Goal: Information Seeking & Learning: Understand process/instructions

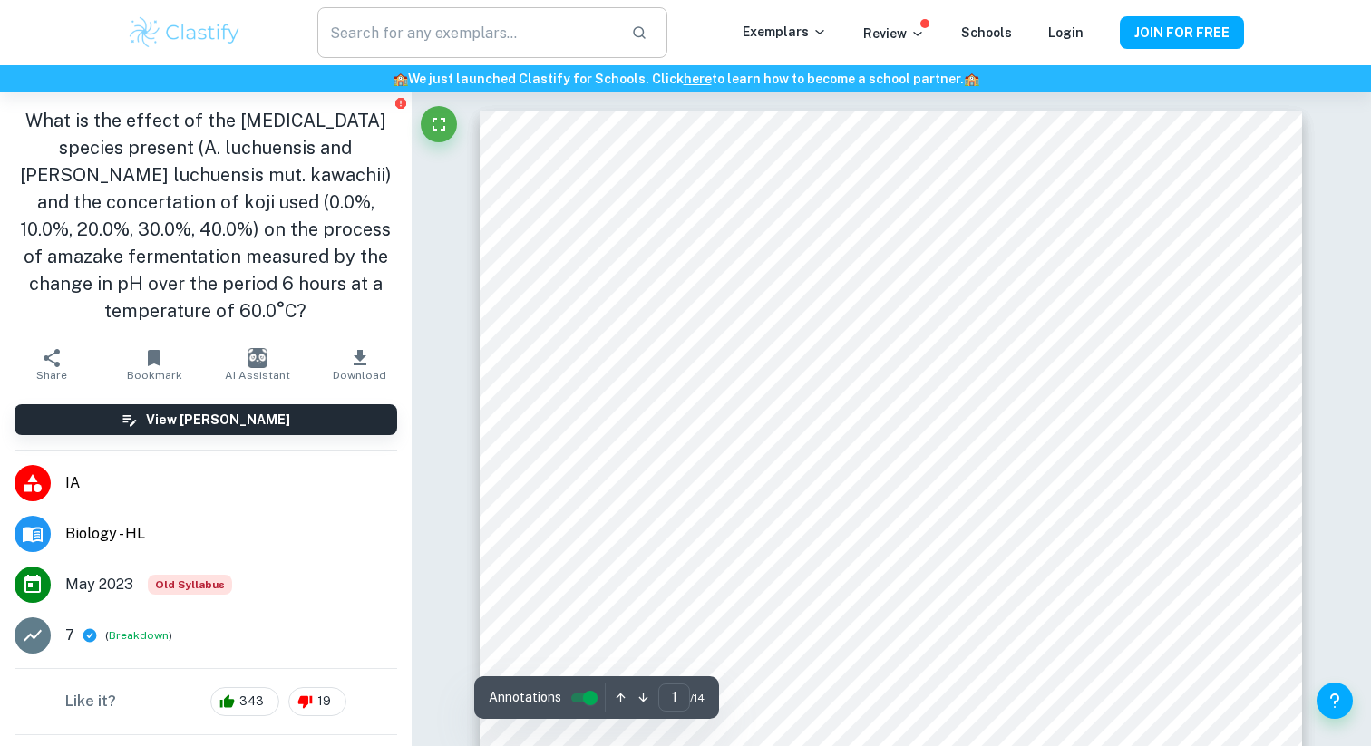
click at [528, 24] on input "text" at bounding box center [466, 32] width 299 height 51
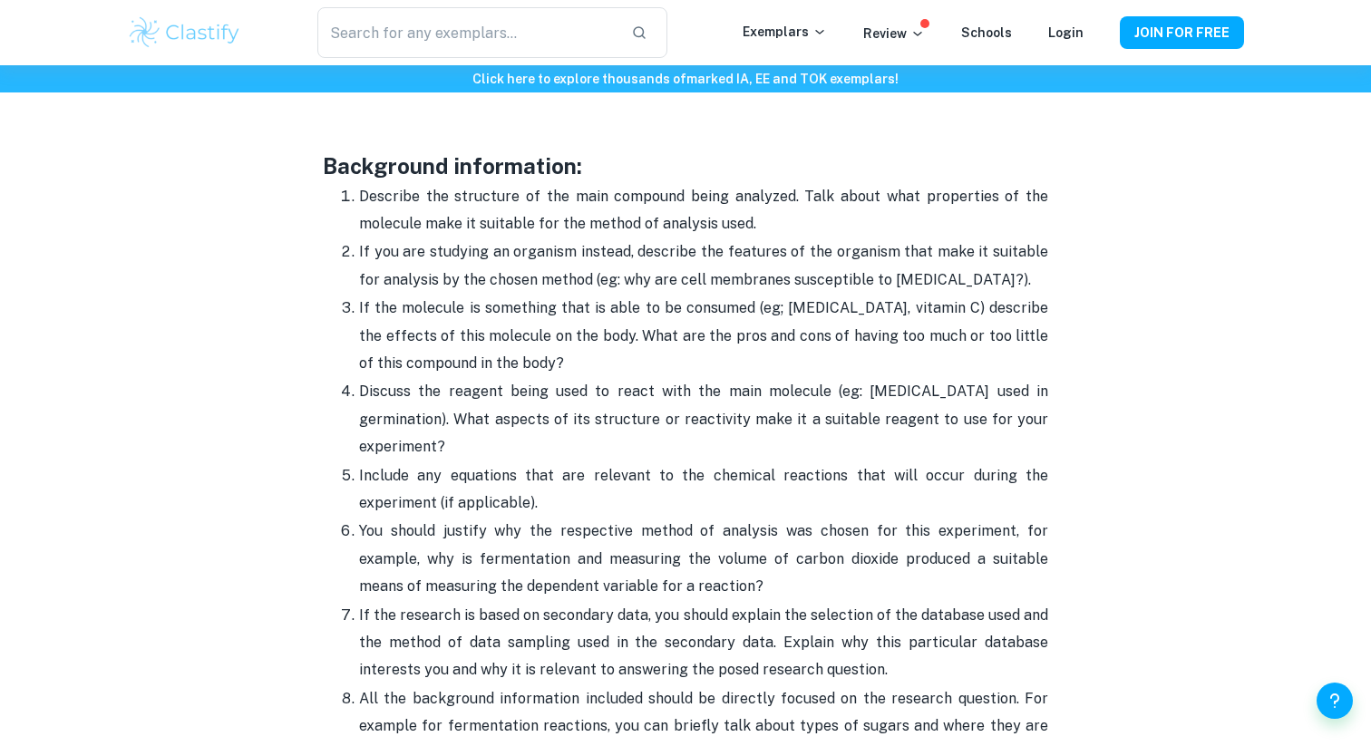
scroll to position [1970, 0]
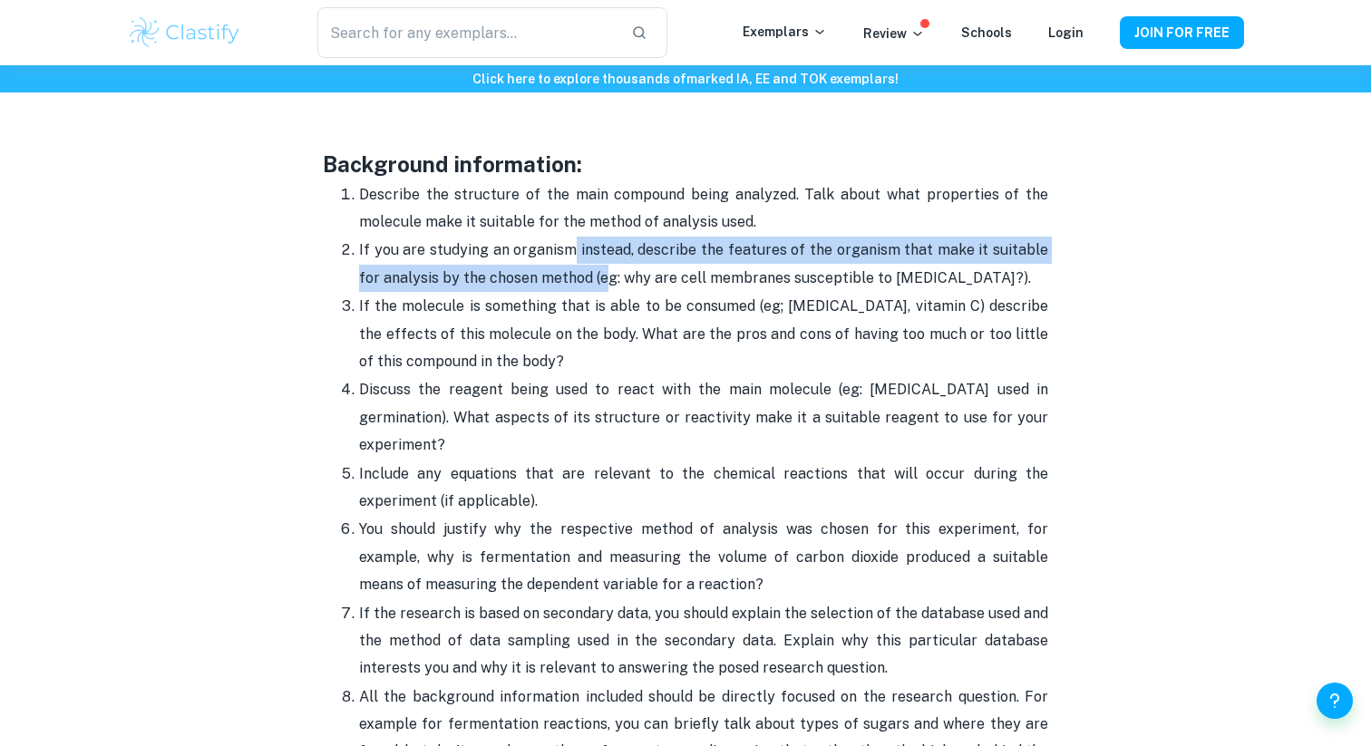
drag, startPoint x: 568, startPoint y: 246, endPoint x: 580, endPoint y: 277, distance: 33.0
click at [580, 277] on p "If you are studying an organism instead, describe the features of the organism …" at bounding box center [703, 264] width 689 height 55
drag, startPoint x: 628, startPoint y: 278, endPoint x: 529, endPoint y: 258, distance: 101.0
click at [529, 258] on p "If you are studying an organism instead, describe the features of the organism …" at bounding box center [703, 264] width 689 height 55
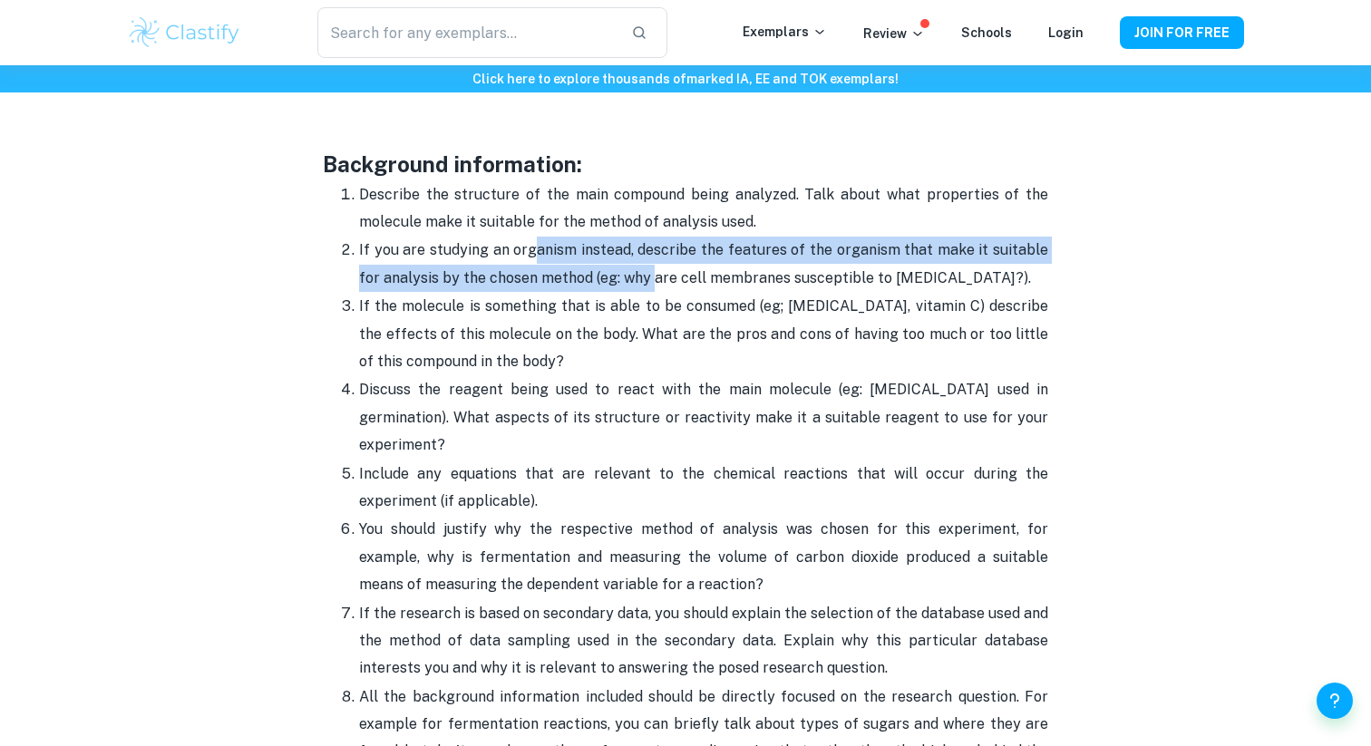
click at [529, 258] on p "If you are studying an organism instead, describe the features of the organism …" at bounding box center [703, 264] width 689 height 55
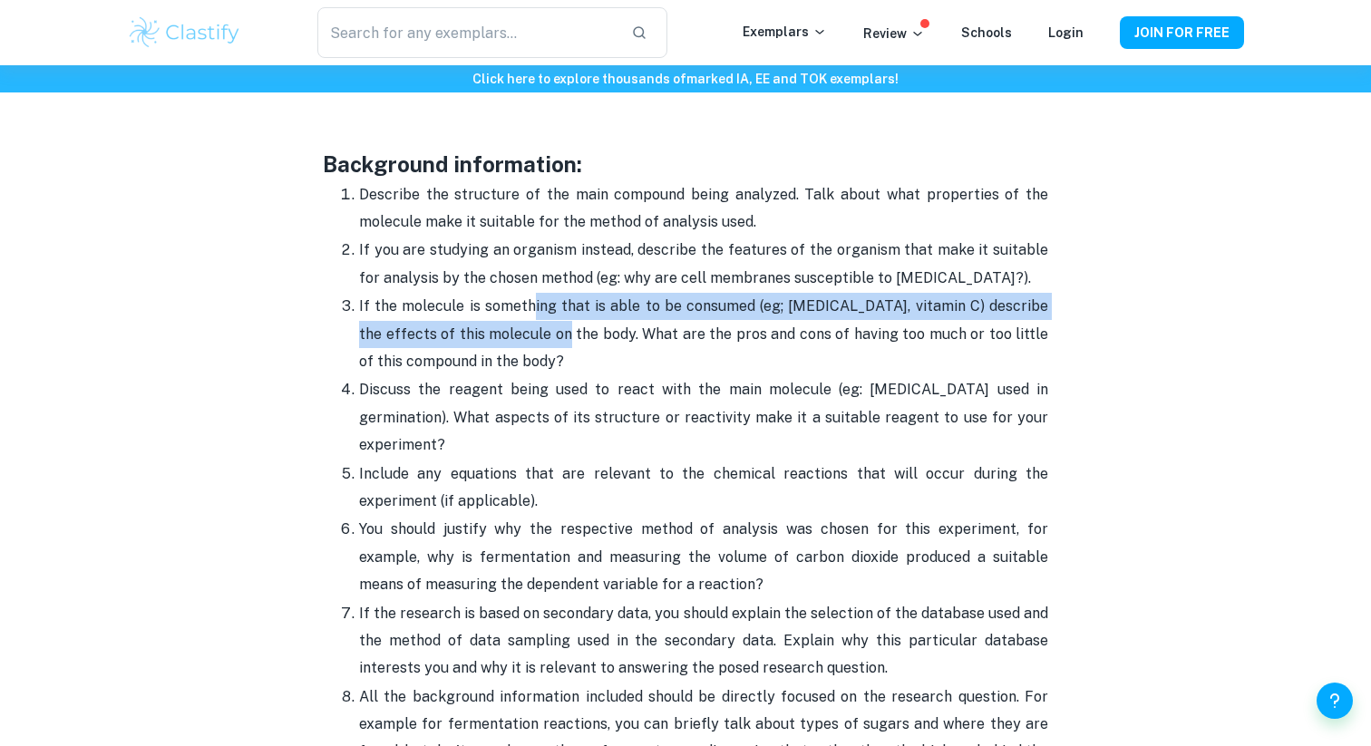
drag, startPoint x: 530, startPoint y: 301, endPoint x: 534, endPoint y: 334, distance: 33.0
click at [533, 335] on p "If the molecule is something that is able to be consumed (eg; [MEDICAL_DATA], v…" at bounding box center [703, 334] width 689 height 83
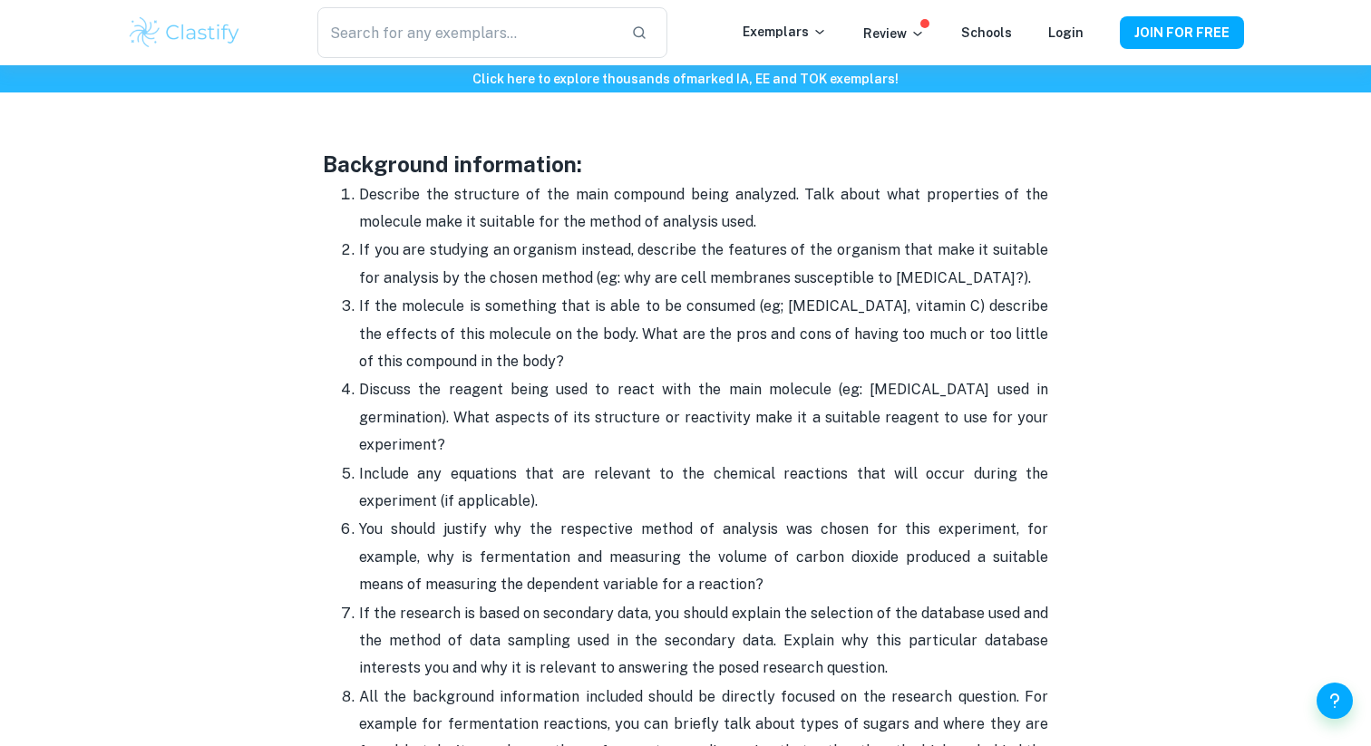
click at [534, 334] on p "If the molecule is something that is able to be consumed (eg; [MEDICAL_DATA], v…" at bounding box center [703, 334] width 689 height 83
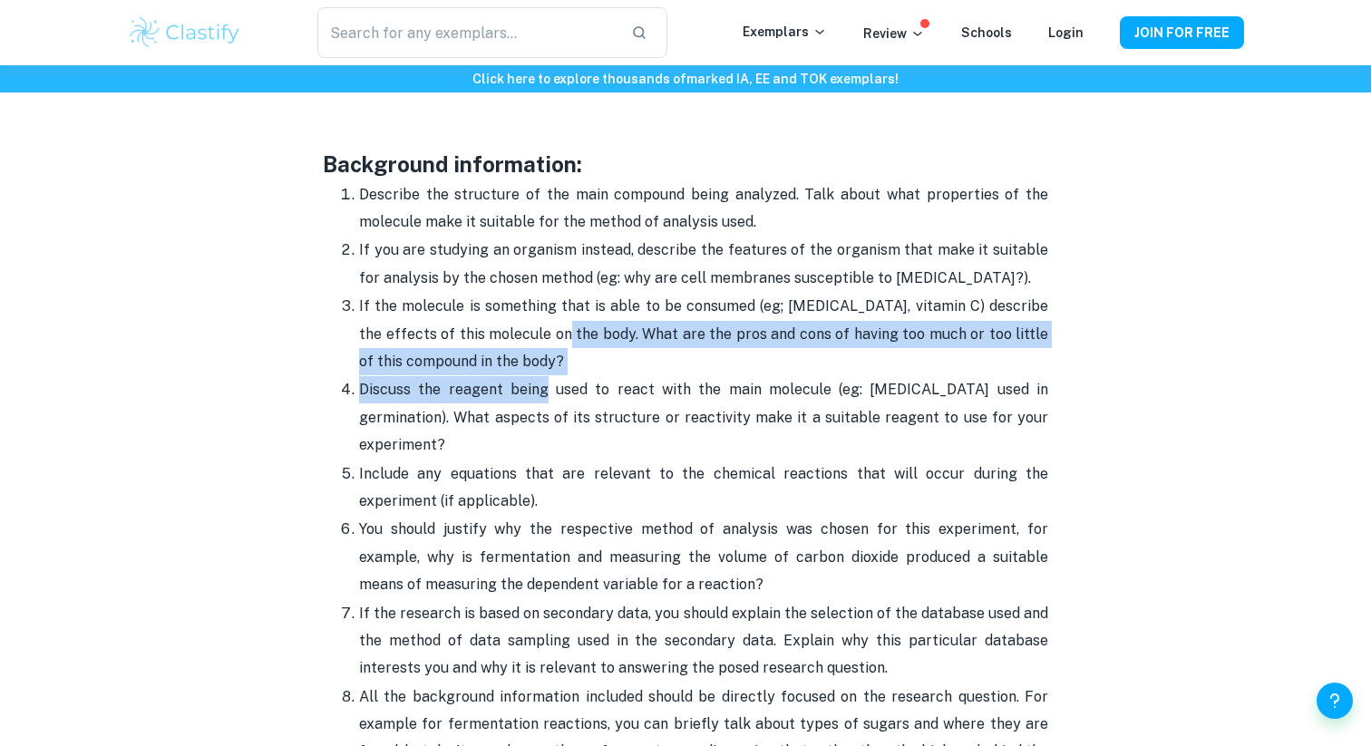
drag, startPoint x: 534, startPoint y: 334, endPoint x: 533, endPoint y: 391, distance: 57.2
click at [535, 393] on ol "Describe the structure of the main compound being analyzed. Talk about what pro…" at bounding box center [686, 584] width 726 height 809
click at [533, 391] on span "Discuss the reagent being used to react with the main molecule (eg: [MEDICAL_DA…" at bounding box center [703, 417] width 689 height 73
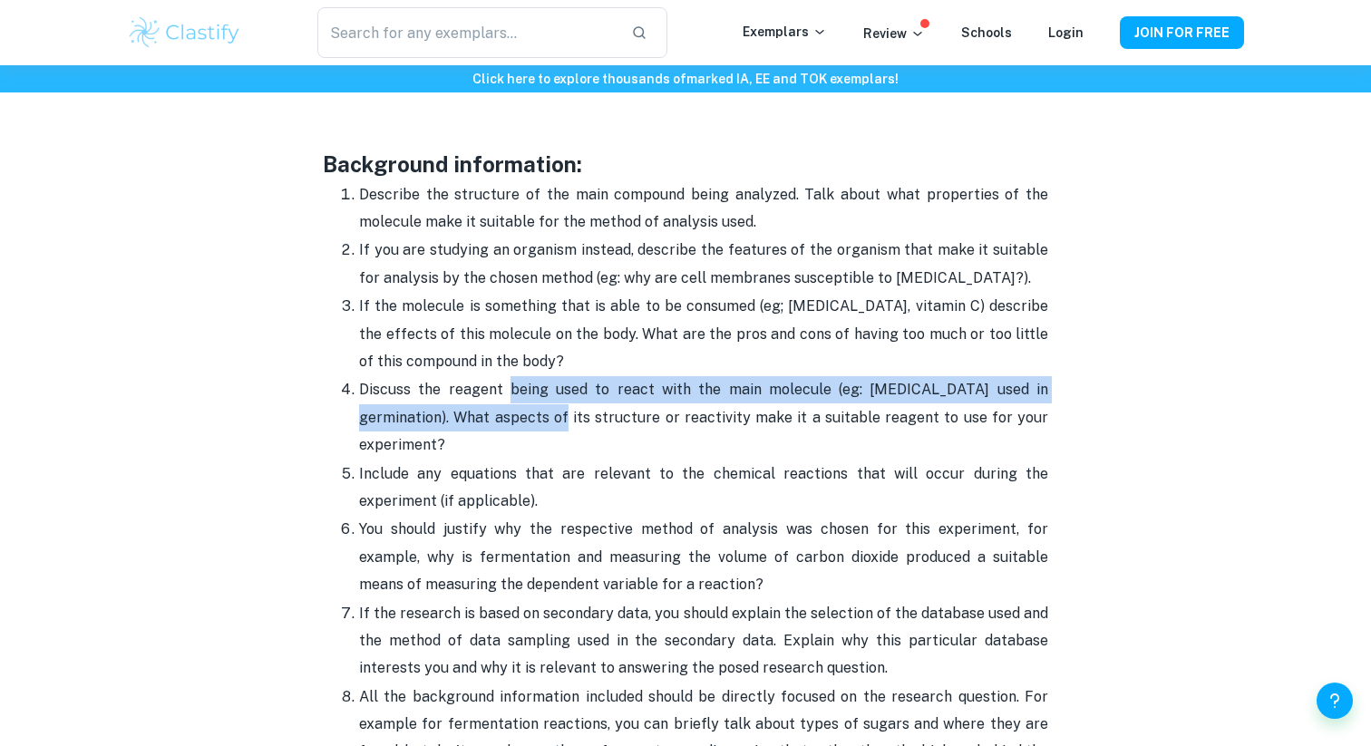
drag, startPoint x: 533, startPoint y: 391, endPoint x: 533, endPoint y: 412, distance: 20.9
click at [533, 412] on span "Discuss the reagent being used to react with the main molecule (eg: [MEDICAL_DA…" at bounding box center [703, 417] width 689 height 73
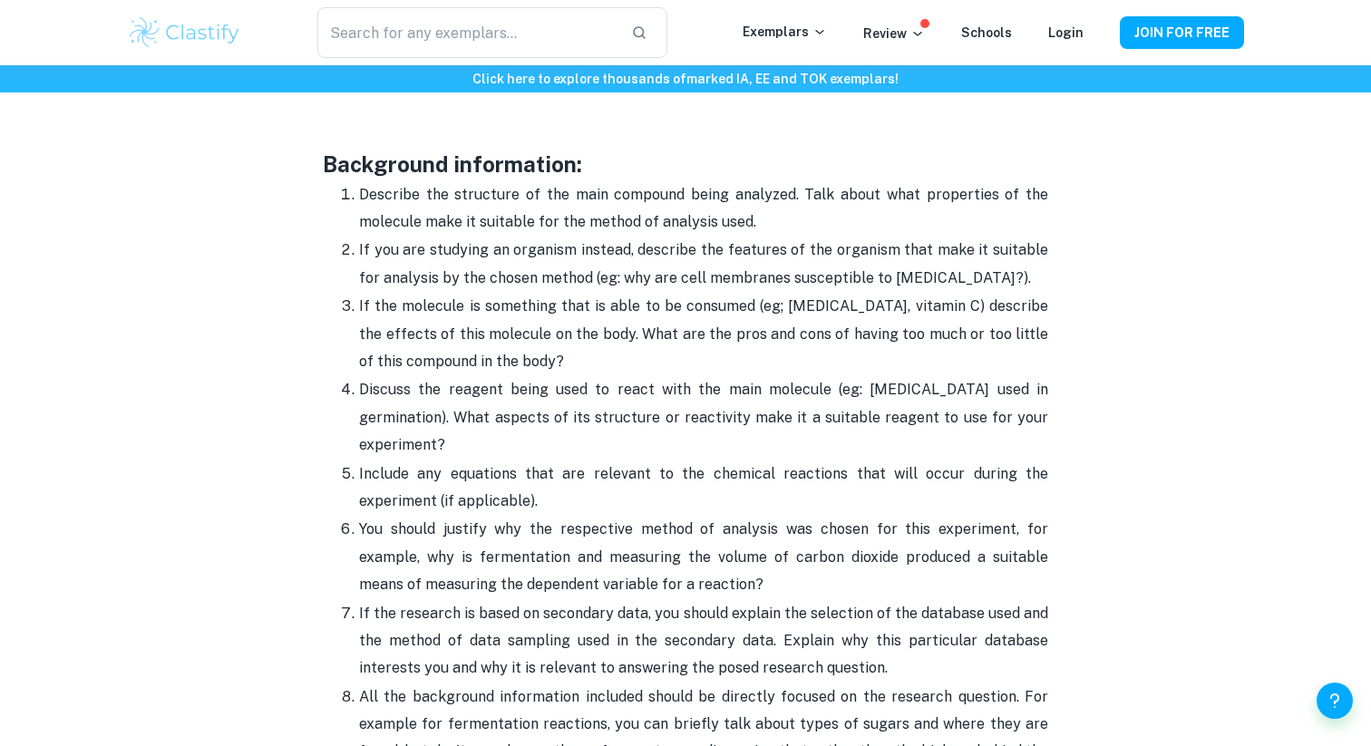
drag, startPoint x: 550, startPoint y: 411, endPoint x: 471, endPoint y: 388, distance: 82.1
click at [505, 399] on p "Discuss the reagent being used to react with the main molecule (eg: [MEDICAL_DA…" at bounding box center [703, 417] width 689 height 83
click at [436, 375] on p "If the molecule is something that is able to be consumed (eg; [MEDICAL_DATA], v…" at bounding box center [703, 334] width 689 height 83
drag, startPoint x: 507, startPoint y: 380, endPoint x: 509, endPoint y: 398, distance: 18.2
click at [509, 398] on p "Discuss the reagent being used to react with the main molecule (eg: [MEDICAL_DA…" at bounding box center [703, 417] width 689 height 83
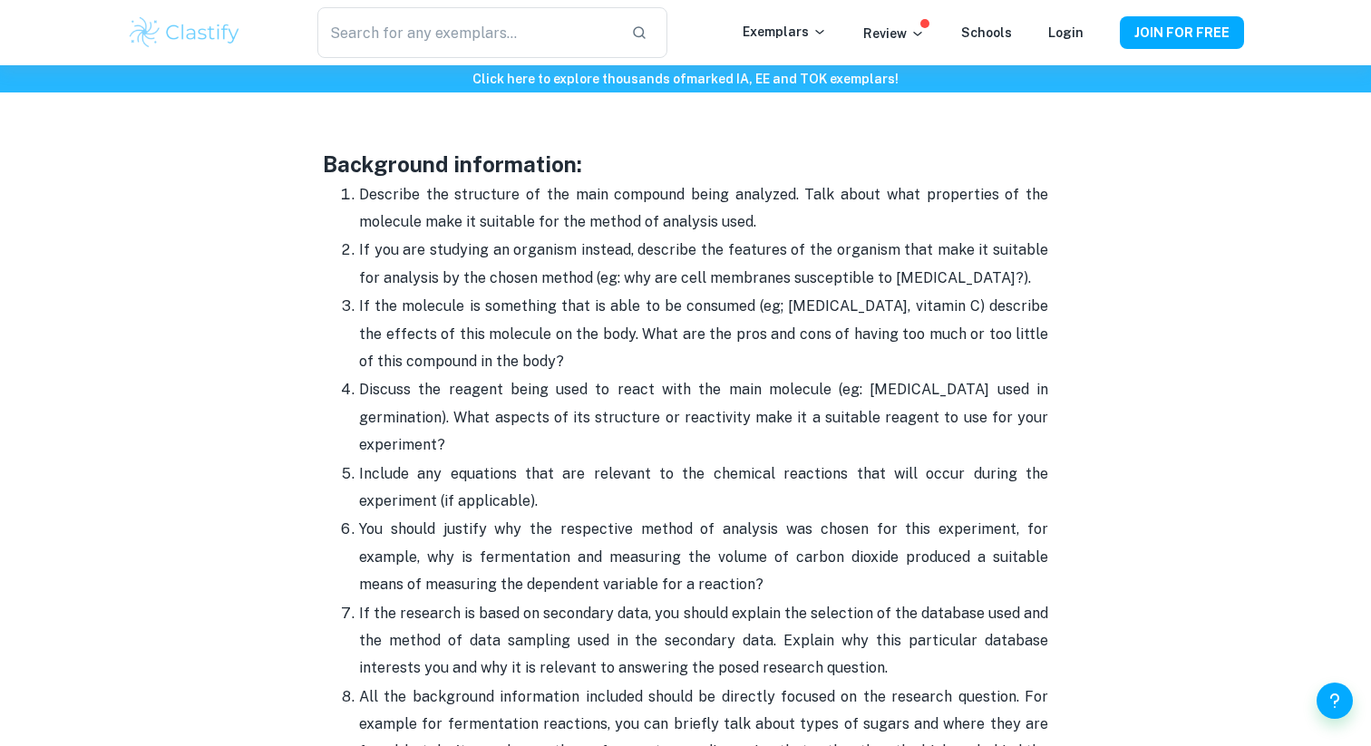
click at [509, 399] on p "Discuss the reagent being used to react with the main molecule (eg: [MEDICAL_DA…" at bounding box center [703, 417] width 689 height 83
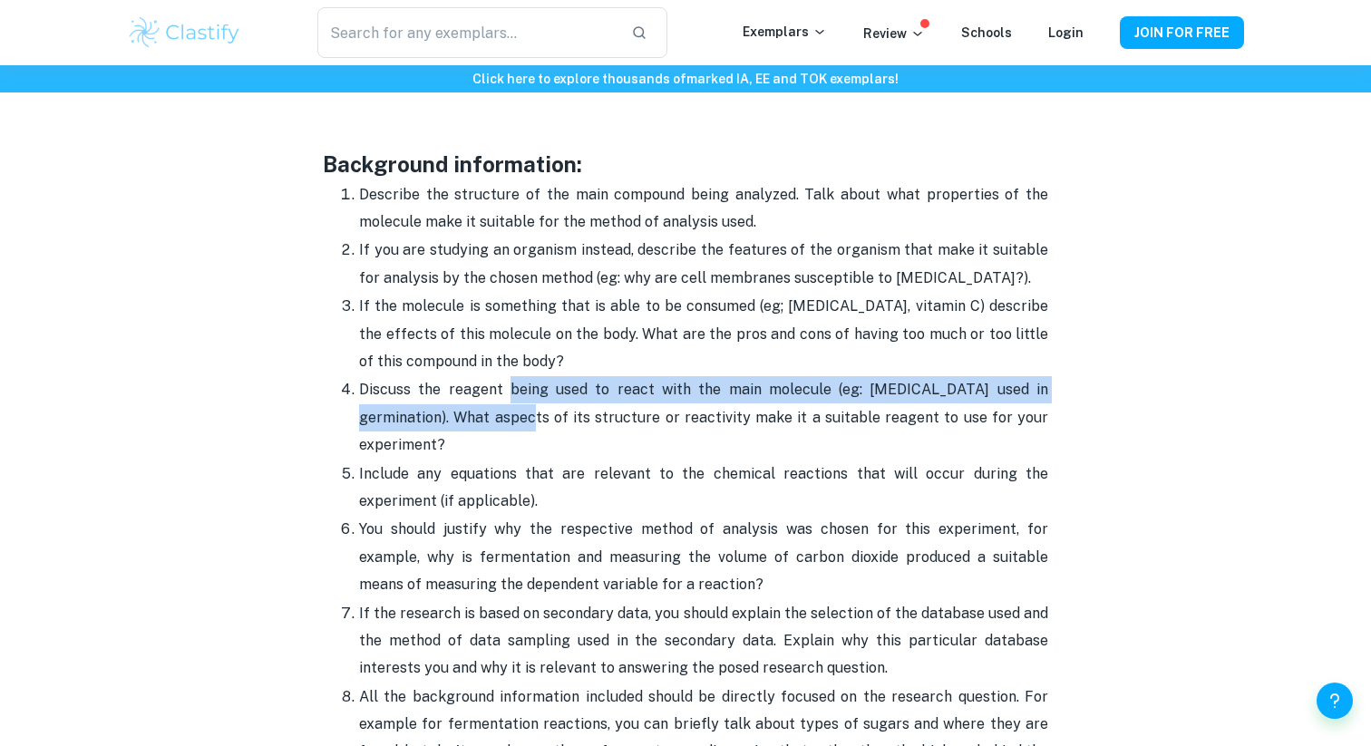
drag, startPoint x: 509, startPoint y: 394, endPoint x: 509, endPoint y: 411, distance: 17.2
click at [509, 410] on span "Discuss the reagent being used to react with the main molecule (eg: [MEDICAL_DA…" at bounding box center [703, 417] width 689 height 73
click at [509, 411] on span "Discuss the reagent being used to react with the main molecule (eg: [MEDICAL_DA…" at bounding box center [703, 417] width 689 height 73
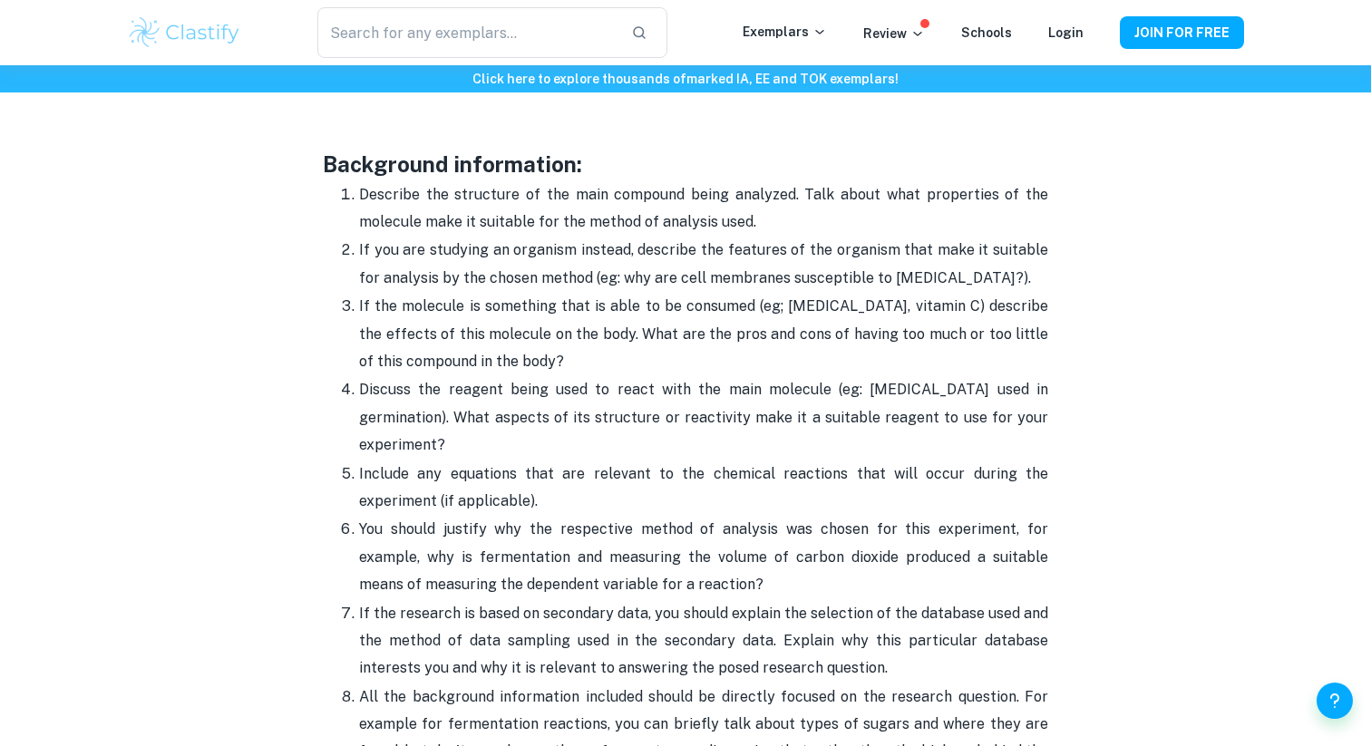
drag, startPoint x: 548, startPoint y: 414, endPoint x: 498, endPoint y: 370, distance: 66.2
click at [508, 377] on p "Discuss the reagent being used to react with the main molecule (eg: [MEDICAL_DA…" at bounding box center [703, 417] width 689 height 83
click at [469, 354] on p "If the molecule is something that is able to be consumed (eg; [MEDICAL_DATA], v…" at bounding box center [703, 334] width 689 height 83
drag, startPoint x: 535, startPoint y: 354, endPoint x: 551, endPoint y: 456, distance: 103.6
click at [551, 454] on ol "Describe the structure of the main compound being analyzed. Talk about what pro…" at bounding box center [686, 584] width 726 height 809
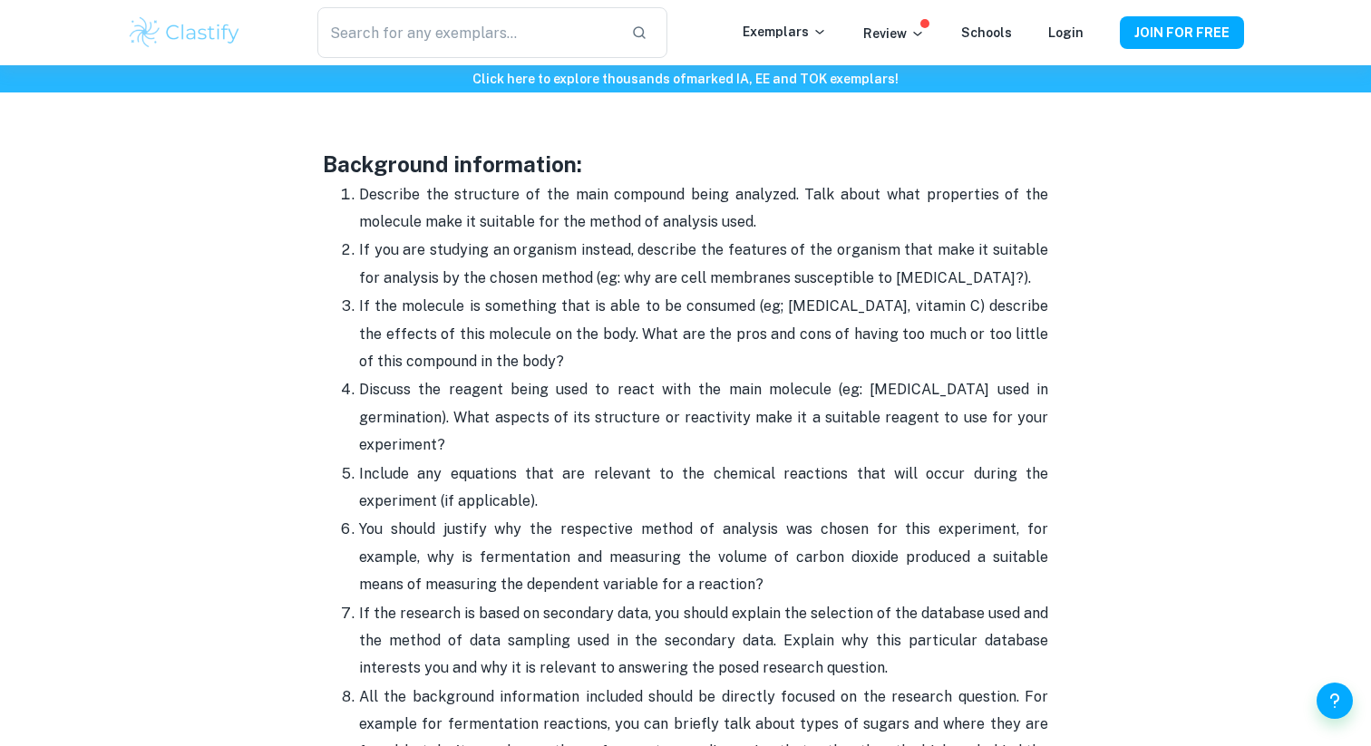
click at [551, 456] on p "Discuss the reagent being used to react with the main molecule (eg: [MEDICAL_DA…" at bounding box center [703, 417] width 689 height 83
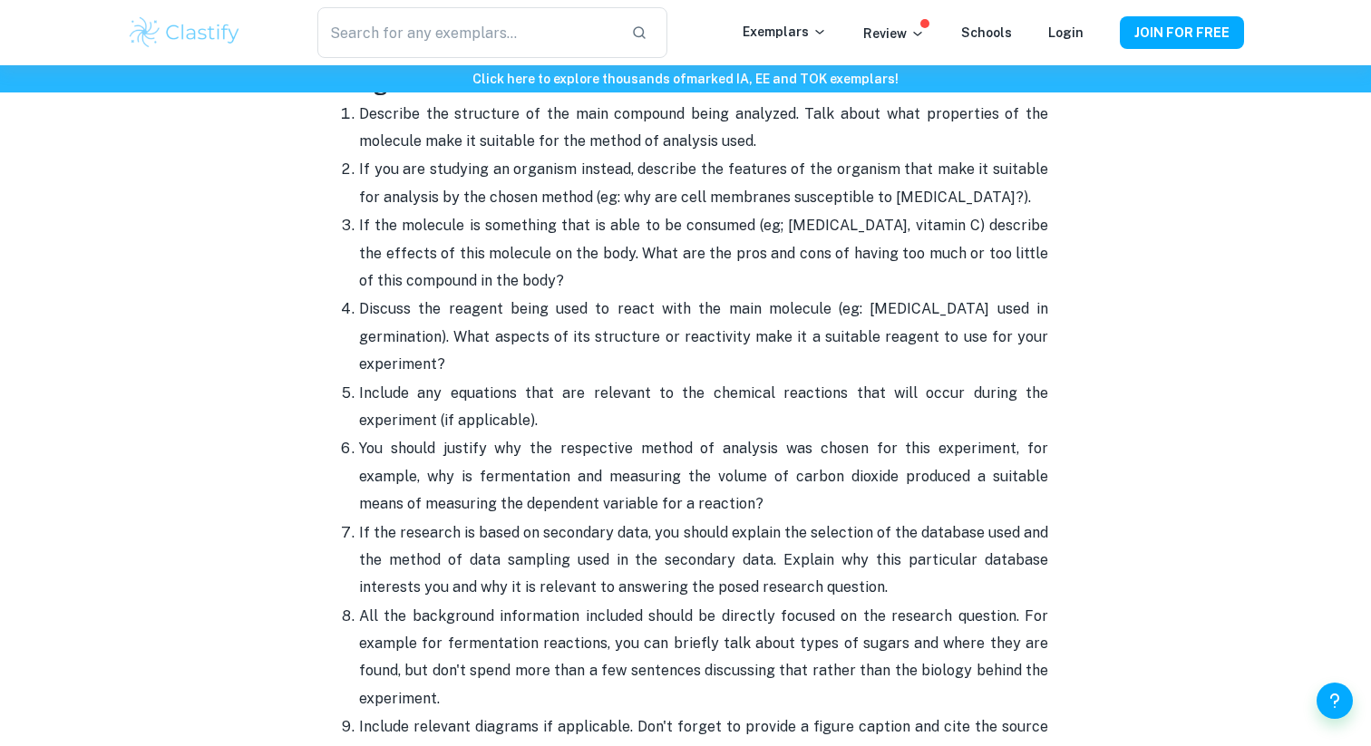
scroll to position [2058, 0]
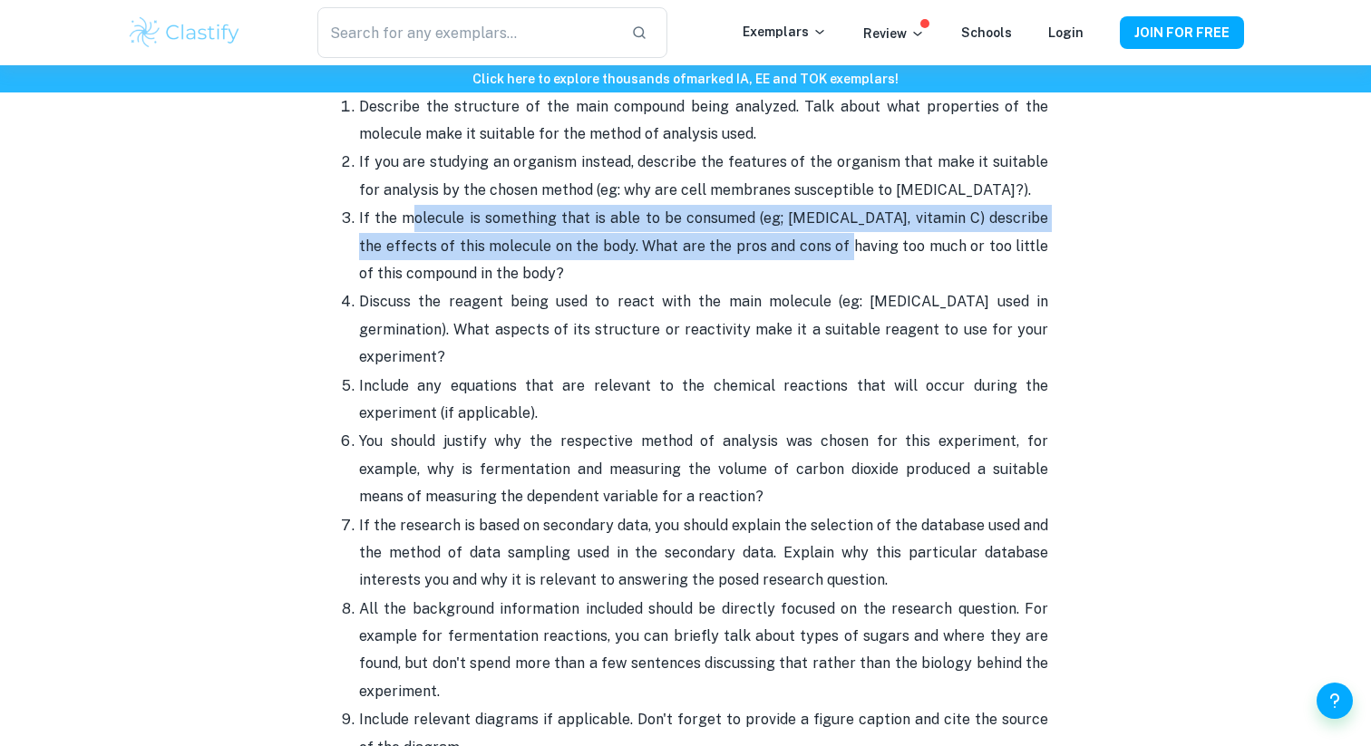
drag, startPoint x: 410, startPoint y: 231, endPoint x: 834, endPoint y: 244, distance: 423.8
click at [835, 244] on p "If the molecule is something that is able to be consumed (eg; [MEDICAL_DATA], v…" at bounding box center [703, 246] width 689 height 83
click at [834, 244] on p "If the molecule is something that is able to be consumed (eg; [MEDICAL_DATA], v…" at bounding box center [703, 246] width 689 height 83
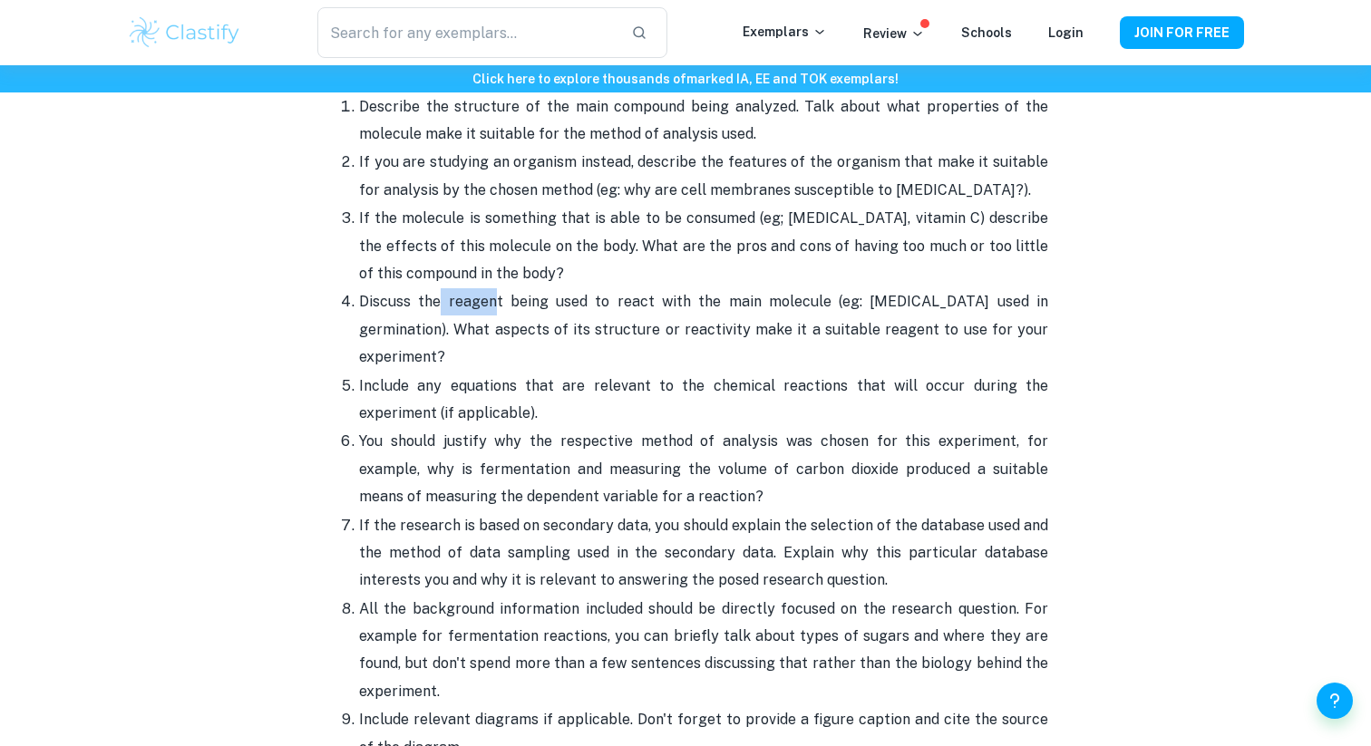
drag, startPoint x: 443, startPoint y: 307, endPoint x: 493, endPoint y: 300, distance: 50.3
click at [493, 300] on span "Discuss the reagent being used to react with the main molecule (eg: [MEDICAL_DA…" at bounding box center [703, 329] width 689 height 73
click at [415, 257] on p "If the molecule is something that is able to be consumed (eg; [MEDICAL_DATA], v…" at bounding box center [703, 246] width 689 height 83
drag, startPoint x: 444, startPoint y: 303, endPoint x: 500, endPoint y: 296, distance: 56.7
click at [500, 296] on span "Discuss the reagent being used to react with the main molecule (eg: [MEDICAL_DA…" at bounding box center [703, 329] width 689 height 73
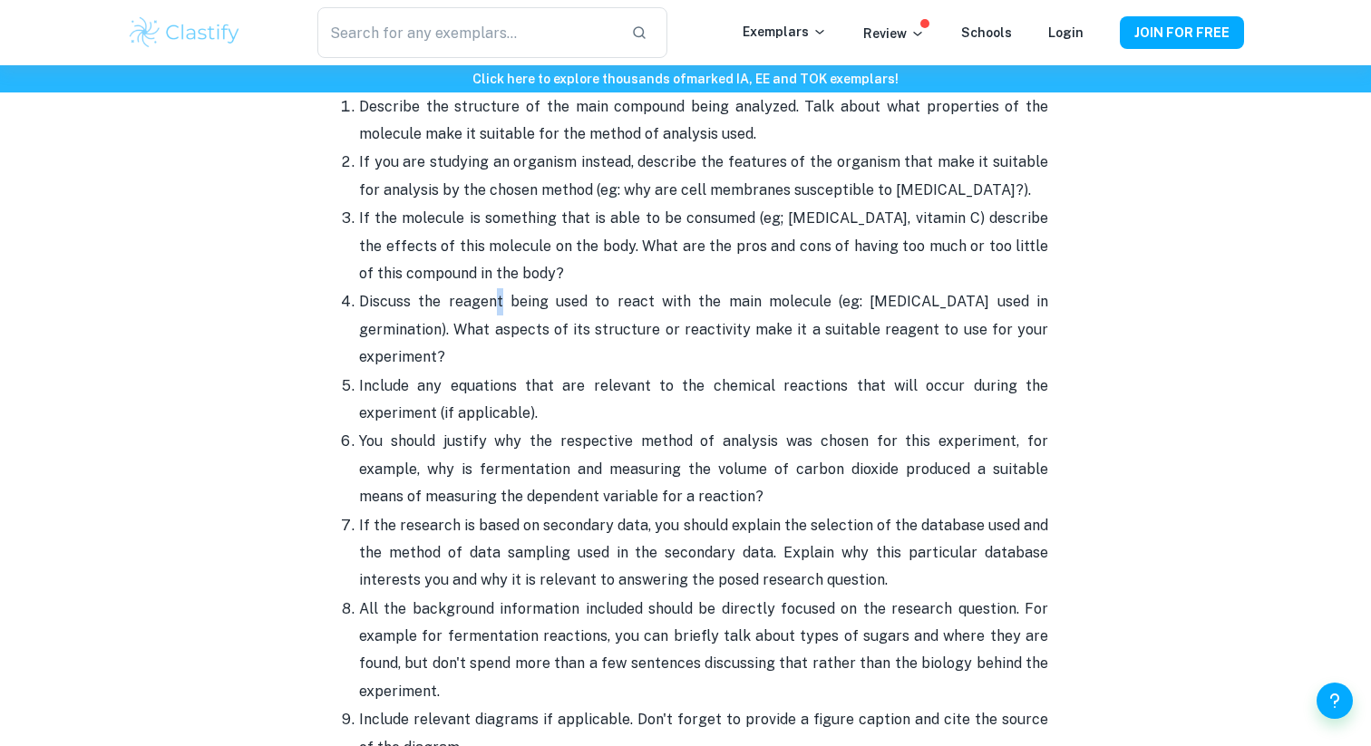
click at [495, 293] on span "Discuss the reagent being used to react with the main molecule (eg: [MEDICAL_DA…" at bounding box center [703, 329] width 689 height 73
click at [449, 303] on span "Discuss the reagent being used to react with the main molecule (eg: [MEDICAL_DA…" at bounding box center [703, 329] width 689 height 73
click at [444, 307] on span "Discuss the reagent being used to react with the main molecule (eg: [MEDICAL_DA…" at bounding box center [703, 329] width 689 height 73
click at [446, 296] on span "Discuss the reagent being used to react with the main molecule (eg: [MEDICAL_DA…" at bounding box center [703, 329] width 689 height 73
click at [444, 307] on span "Discuss the reagent being used to react with the main molecule (eg: [MEDICAL_DA…" at bounding box center [703, 329] width 689 height 73
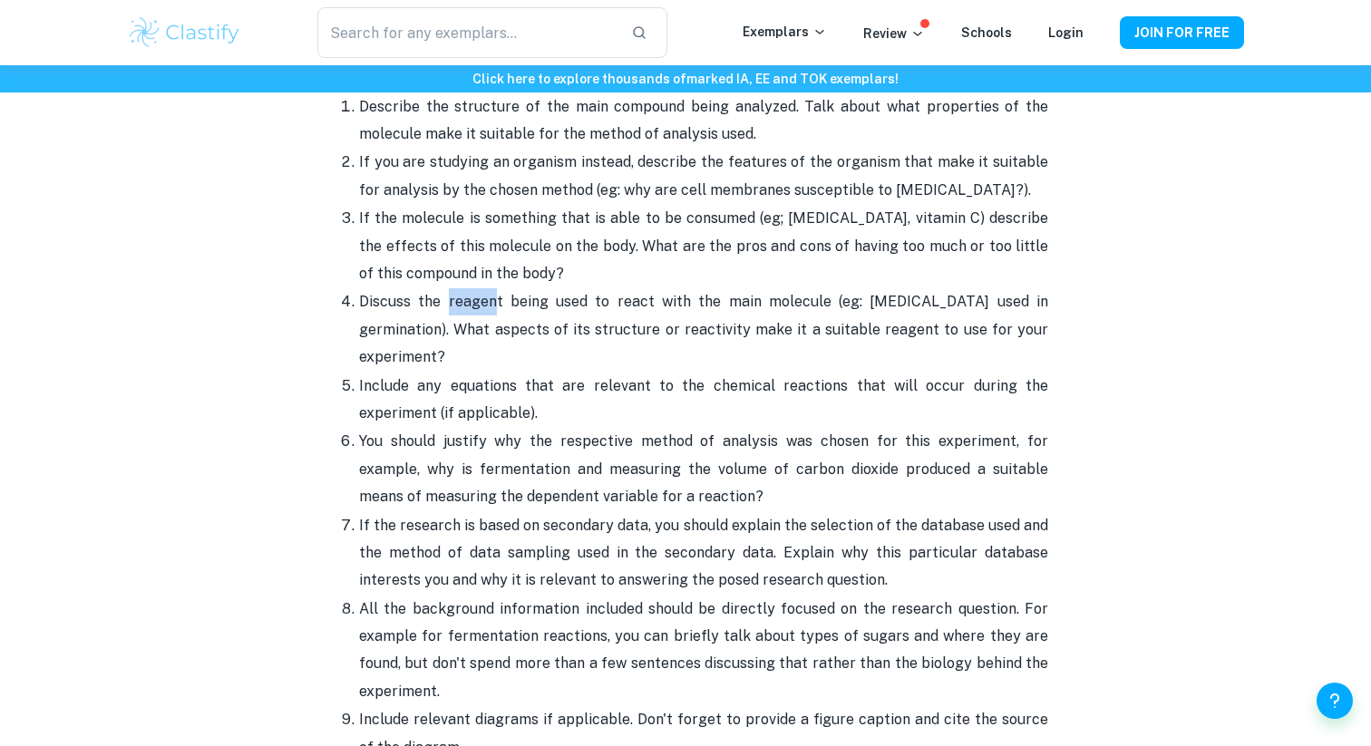
drag, startPoint x: 444, startPoint y: 301, endPoint x: 491, endPoint y: 292, distance: 47.1
click at [491, 292] on p "Discuss the reagent being used to react with the main molecule (eg: [MEDICAL_DA…" at bounding box center [703, 329] width 689 height 83
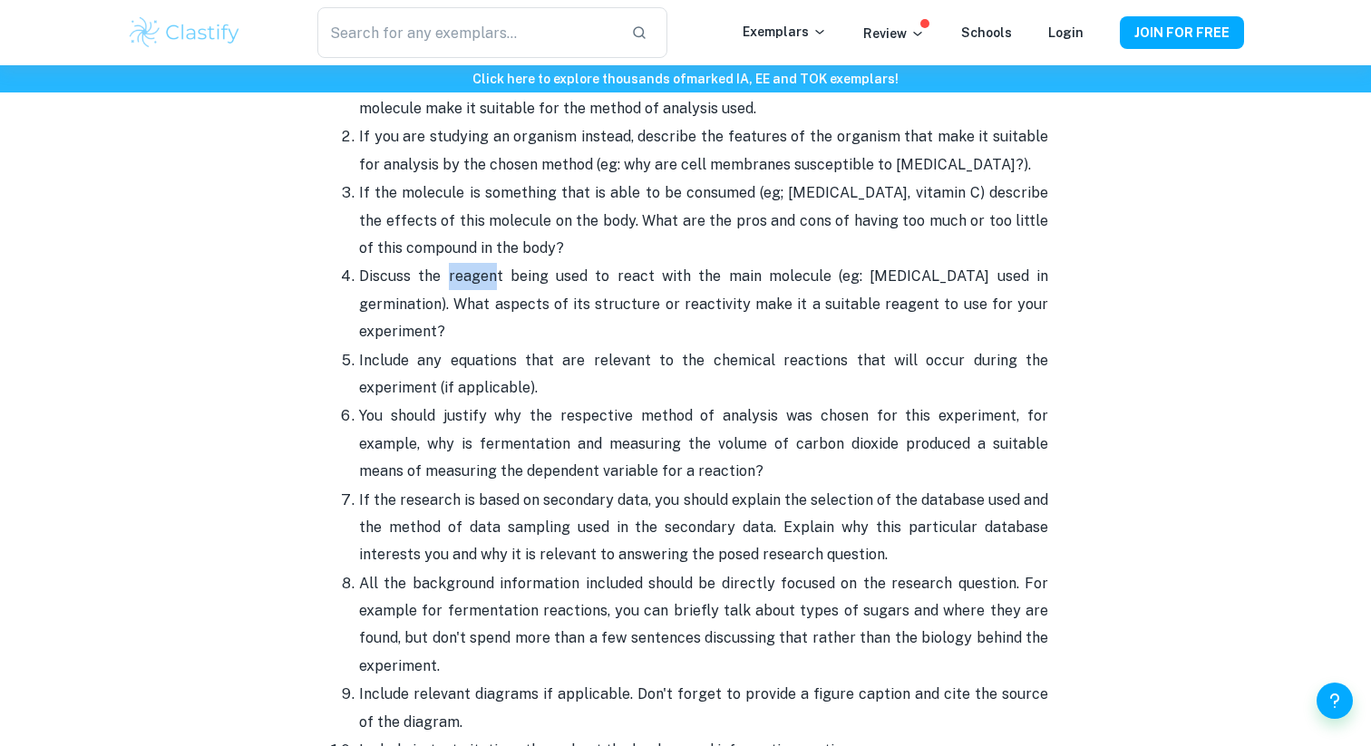
scroll to position [2096, 0]
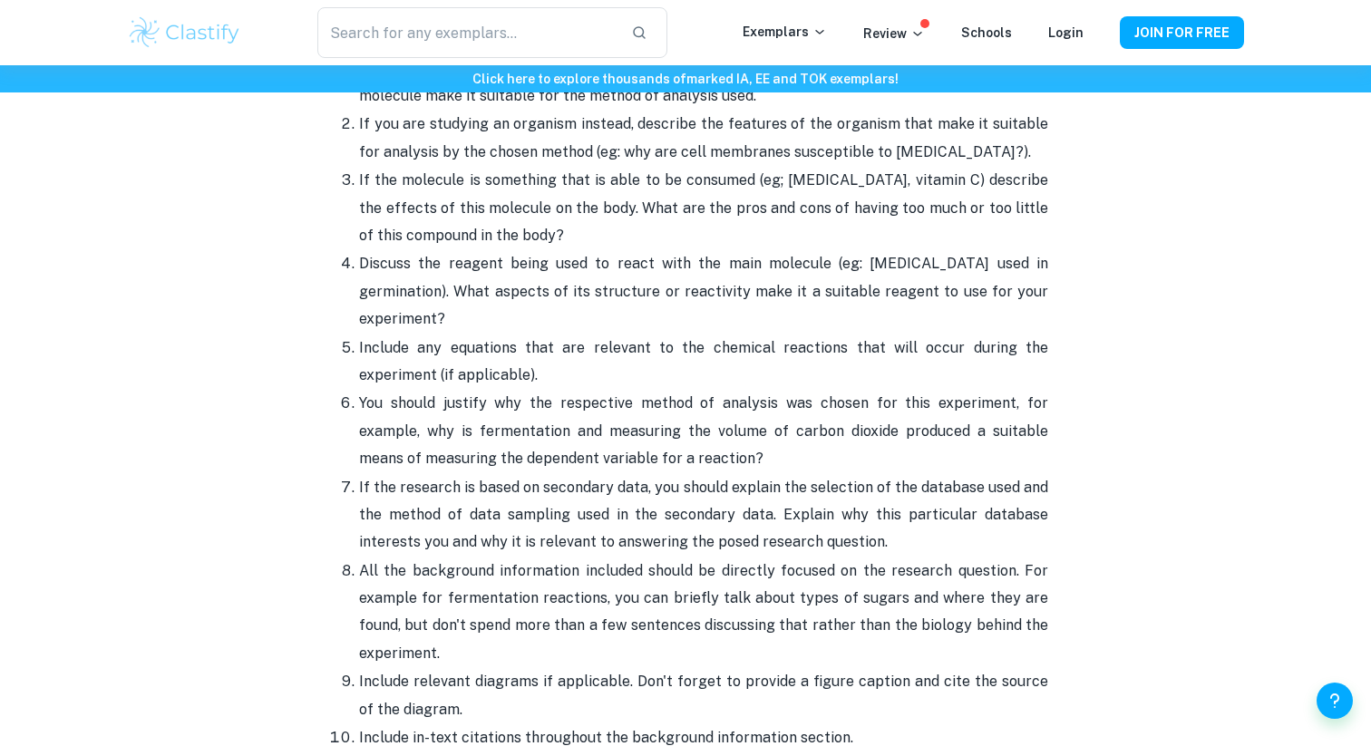
click at [412, 318] on span "Discuss the reagent being used to react with the main molecule (eg: [MEDICAL_DA…" at bounding box center [703, 291] width 689 height 73
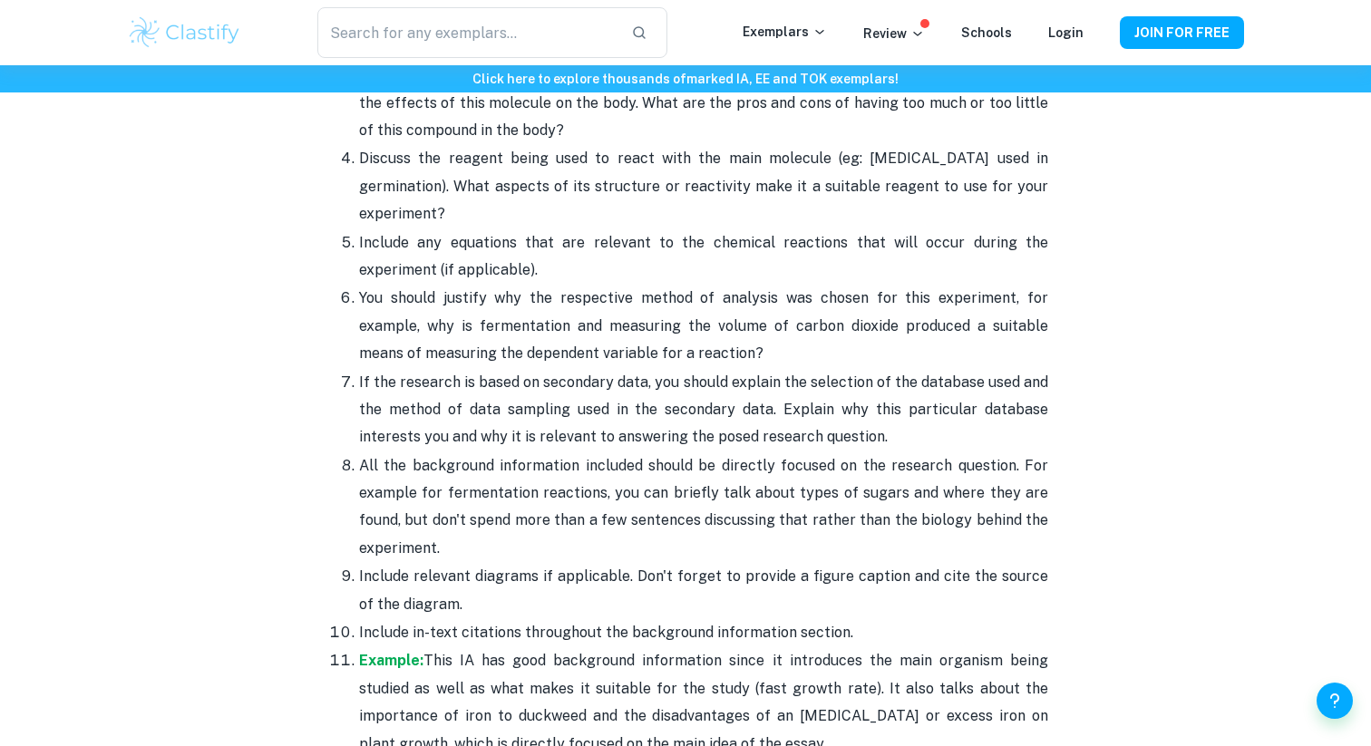
scroll to position [2210, 0]
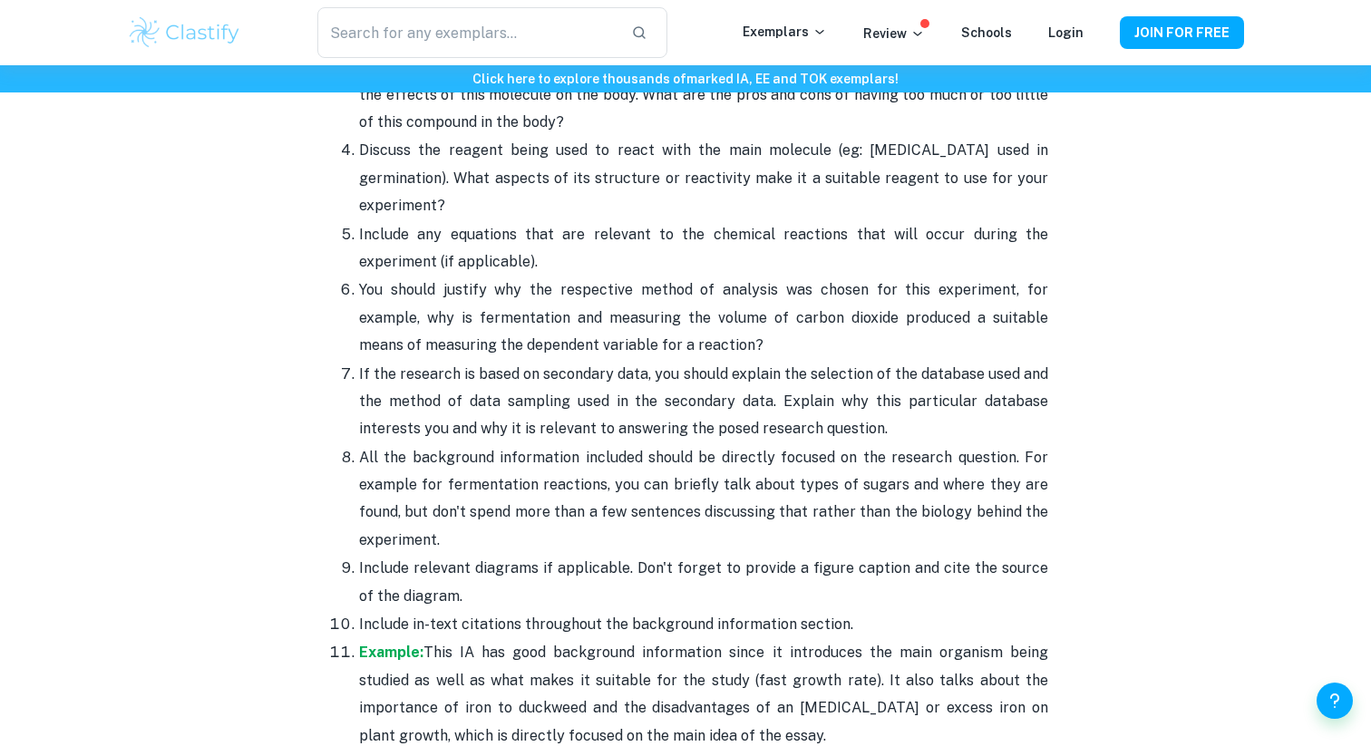
click at [740, 239] on span "Include any equations that are relevant to the chemical reactions that will occ…" at bounding box center [703, 248] width 689 height 44
click at [722, 240] on span "Include any equations that are relevant to the chemical reactions that will occ…" at bounding box center [703, 248] width 689 height 44
click at [783, 232] on span "Include any equations that are relevant to the chemical reactions that will occ…" at bounding box center [703, 248] width 689 height 44
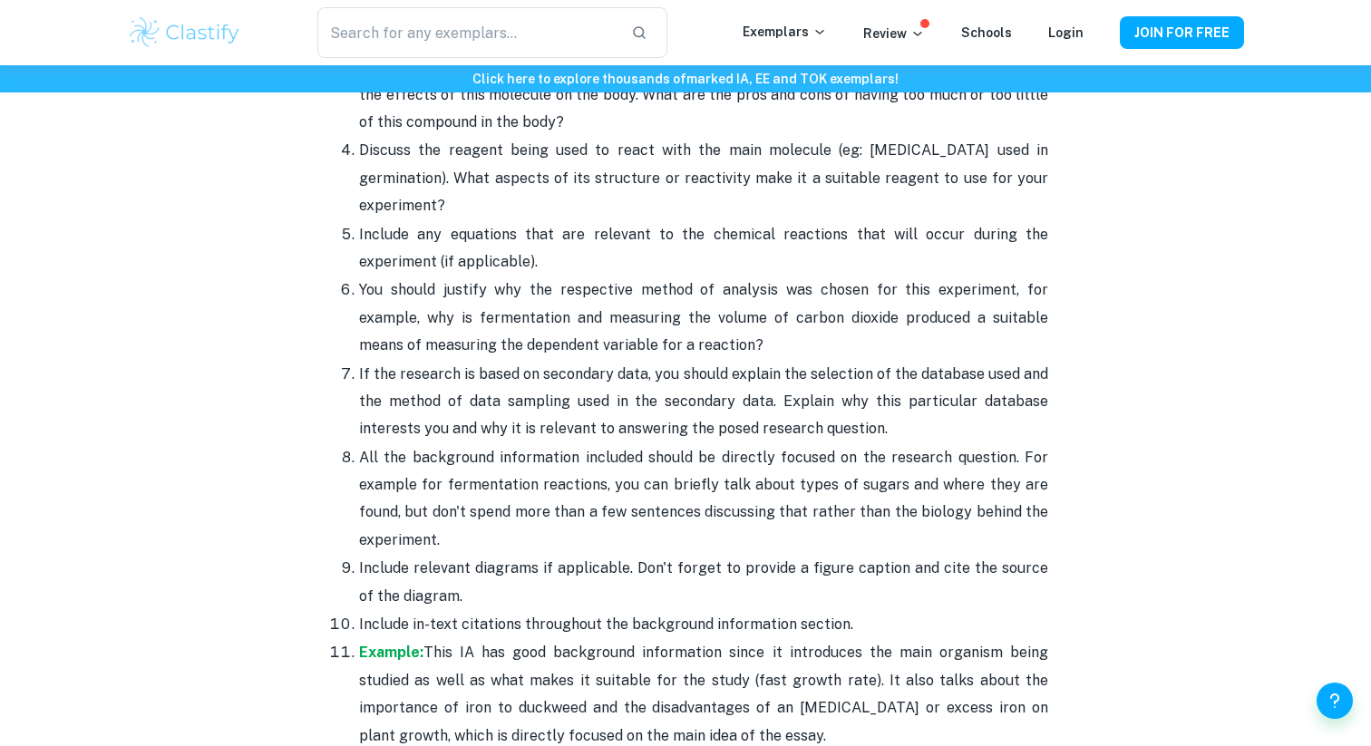
click at [776, 233] on span "Include any equations that are relevant to the chemical reactions that will occ…" at bounding box center [703, 248] width 689 height 44
click at [783, 234] on span "Include any equations that are relevant to the chemical reactions that will occ…" at bounding box center [703, 248] width 689 height 44
click at [818, 236] on span "Include any equations that are relevant to the chemical reactions that will occ…" at bounding box center [703, 248] width 689 height 44
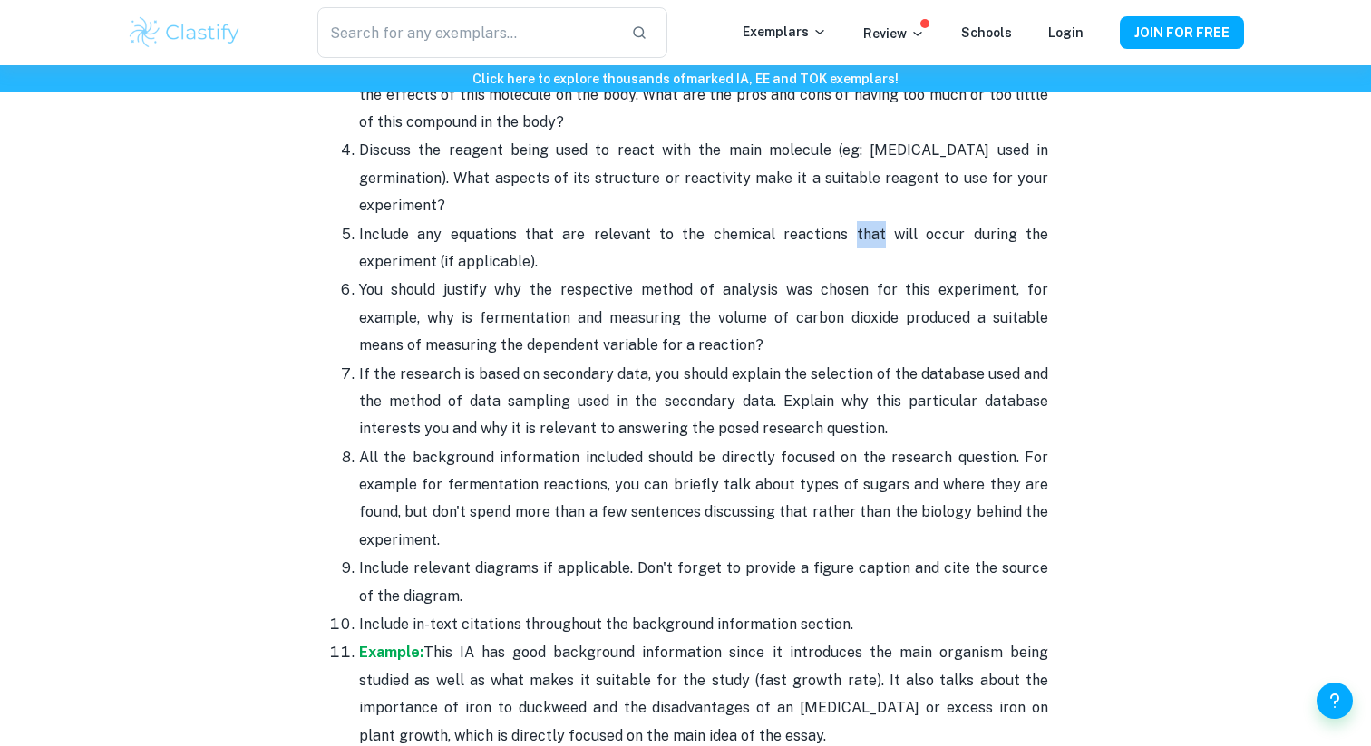
click at [818, 236] on span "Include any equations that are relevant to the chemical reactions that will occ…" at bounding box center [703, 248] width 689 height 44
click at [843, 225] on p "Include any equations that are relevant to the chemical reactions that will occ…" at bounding box center [703, 248] width 689 height 55
click at [843, 234] on span "Include any equations that are relevant to the chemical reactions that will occ…" at bounding box center [703, 248] width 689 height 44
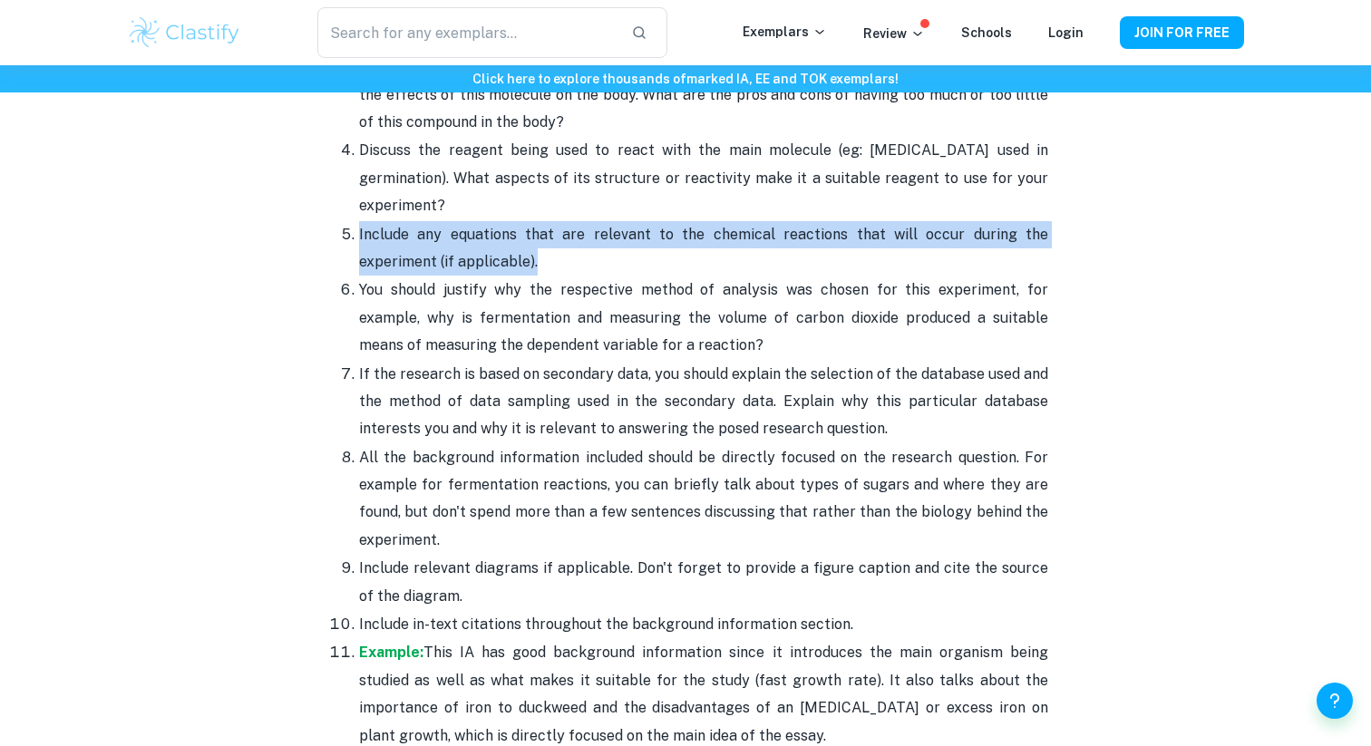
click at [843, 234] on span "Include any equations that are relevant to the chemical reactions that will occ…" at bounding box center [703, 248] width 689 height 44
click at [722, 229] on span "Include any equations that are relevant to the chemical reactions that will occ…" at bounding box center [703, 248] width 689 height 44
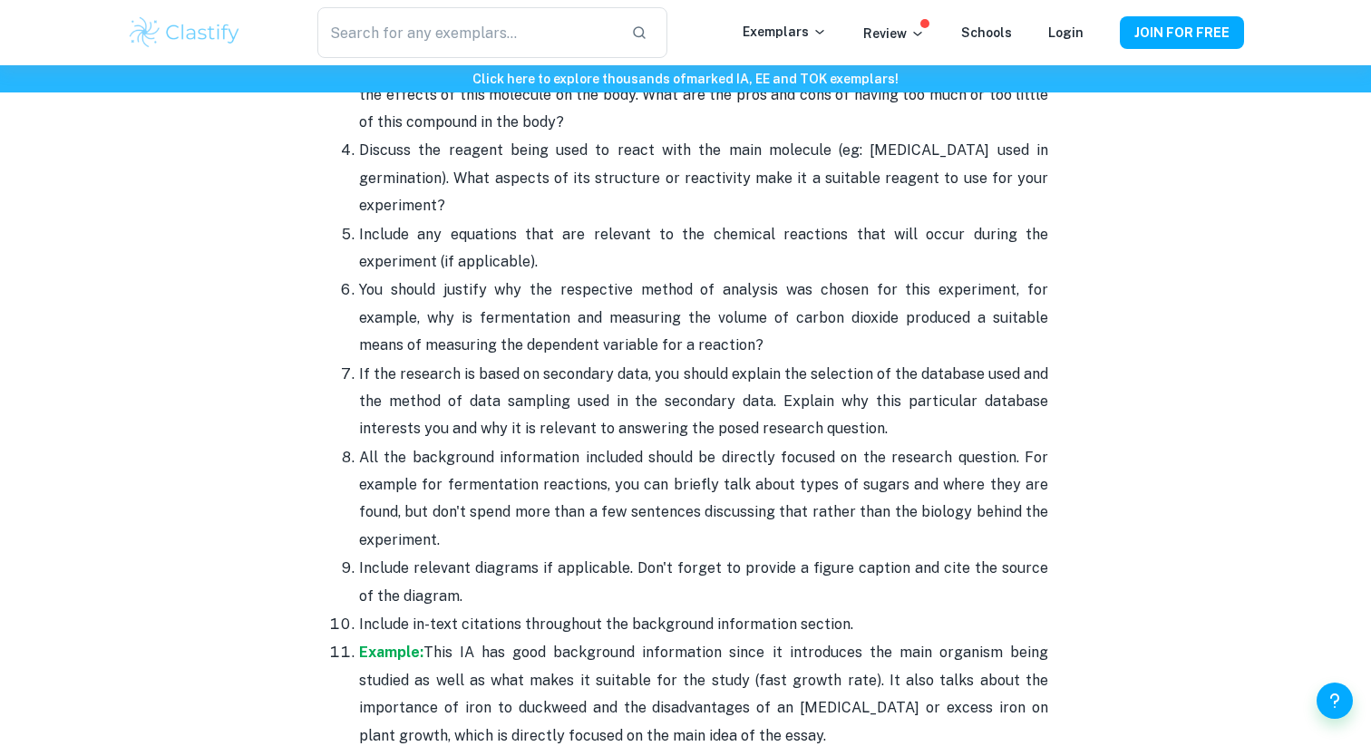
click at [757, 229] on span "Include any equations that are relevant to the chemical reactions that will occ…" at bounding box center [703, 248] width 689 height 44
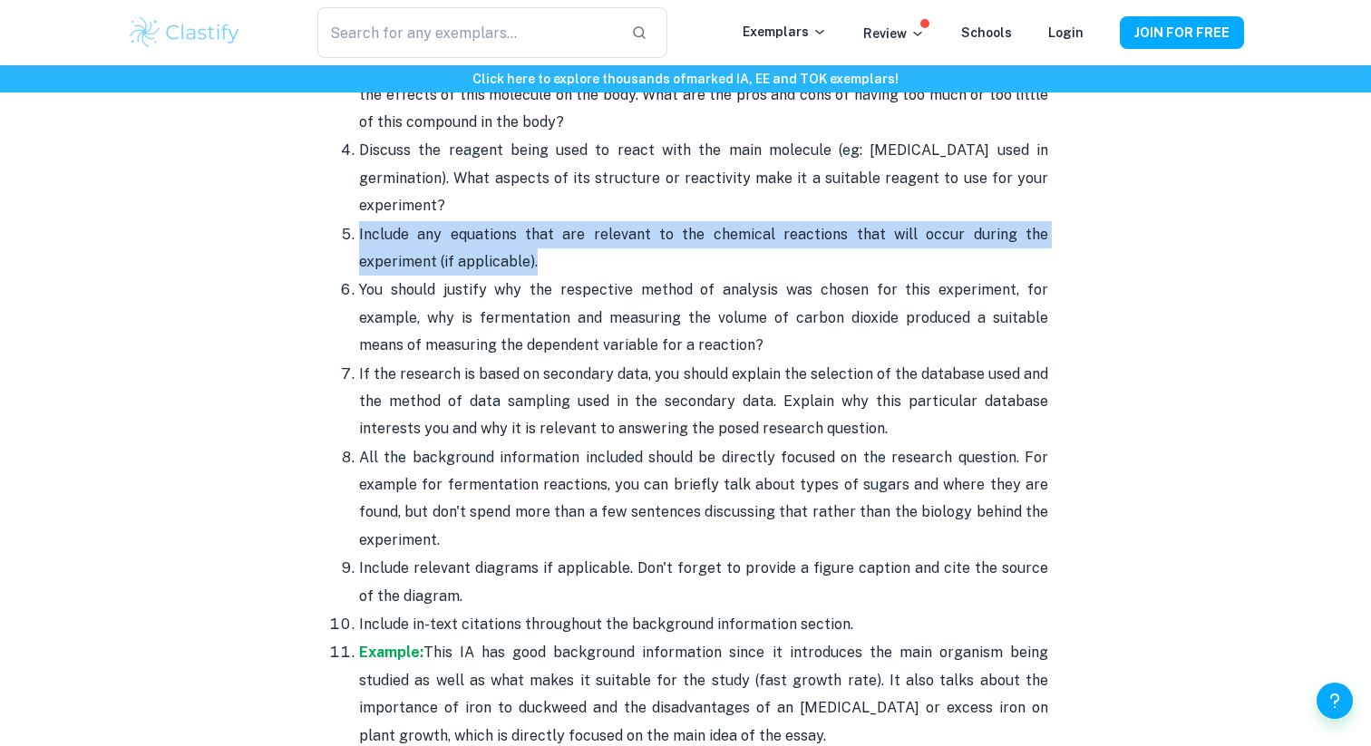
click at [757, 229] on span "Include any equations that are relevant to the chemical reactions that will occ…" at bounding box center [703, 248] width 689 height 44
click at [779, 232] on span "Include any equations that are relevant to the chemical reactions that will occ…" at bounding box center [703, 248] width 689 height 44
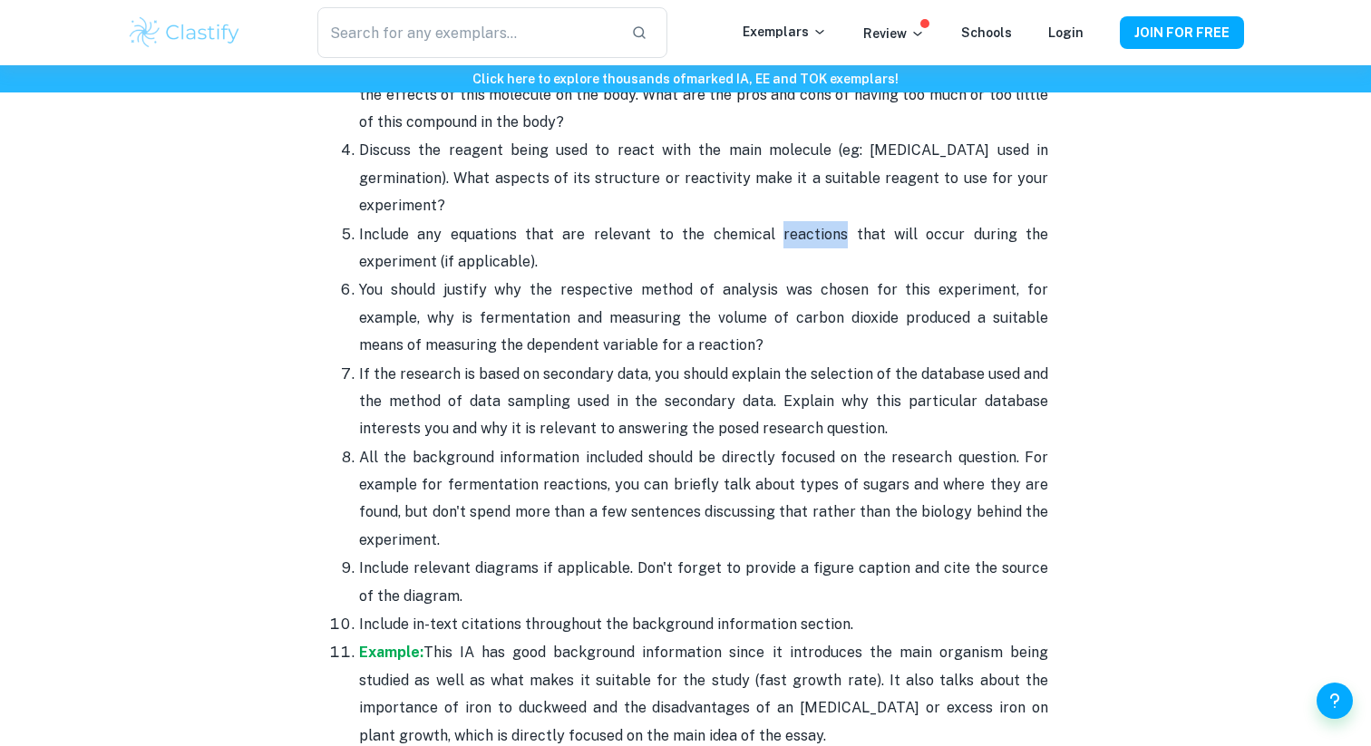
click at [779, 232] on span "Include any equations that are relevant to the chemical reactions that will occ…" at bounding box center [703, 248] width 689 height 44
click at [709, 235] on span "Include any equations that are relevant to the chemical reactions that will occ…" at bounding box center [703, 248] width 689 height 44
click at [730, 235] on span "Include any equations that are relevant to the chemical reactions that will occ…" at bounding box center [703, 248] width 689 height 44
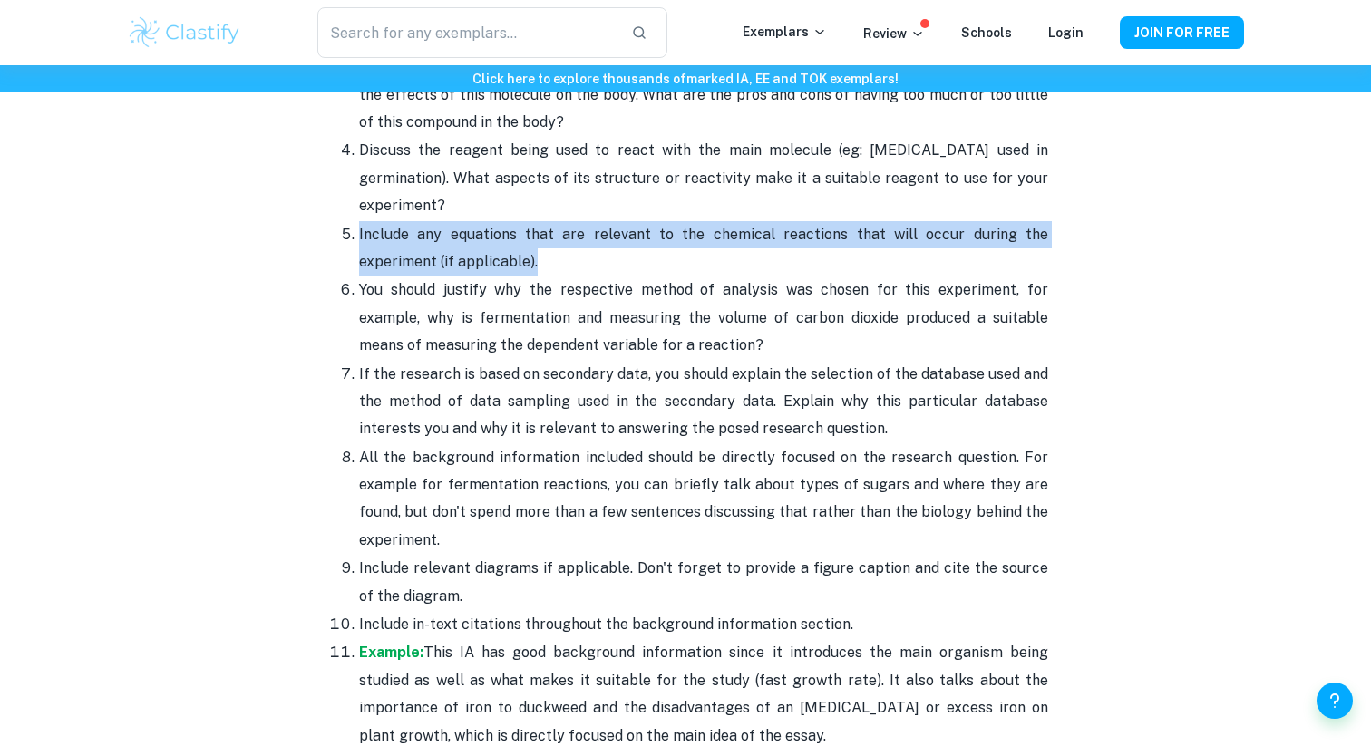
click at [730, 235] on span "Include any equations that are relevant to the chemical reactions that will occ…" at bounding box center [703, 248] width 689 height 44
click at [722, 235] on span "Include any equations that are relevant to the chemical reactions that will occ…" at bounding box center [703, 248] width 689 height 44
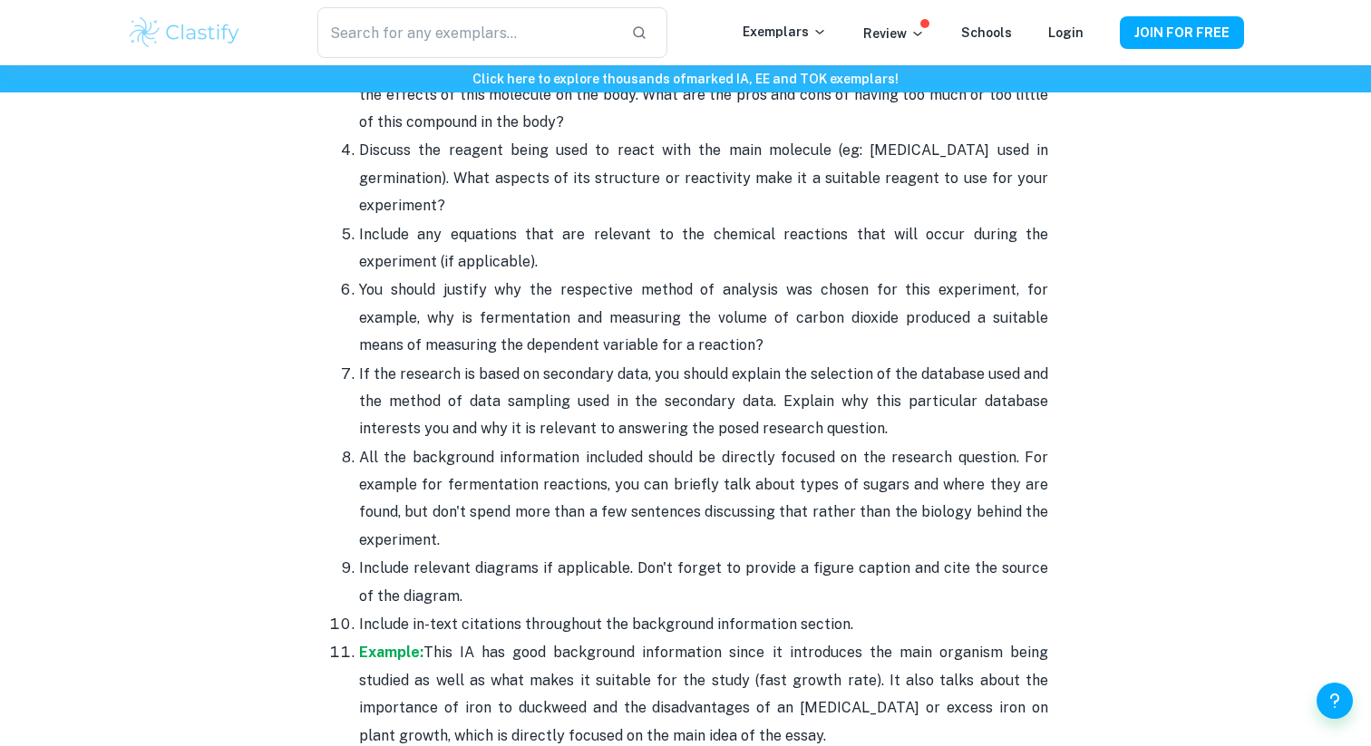
click at [728, 236] on span "Include any equations that are relevant to the chemical reactions that will occ…" at bounding box center [703, 248] width 689 height 44
click at [730, 236] on span "Include any equations that are relevant to the chemical reactions that will occ…" at bounding box center [703, 248] width 689 height 44
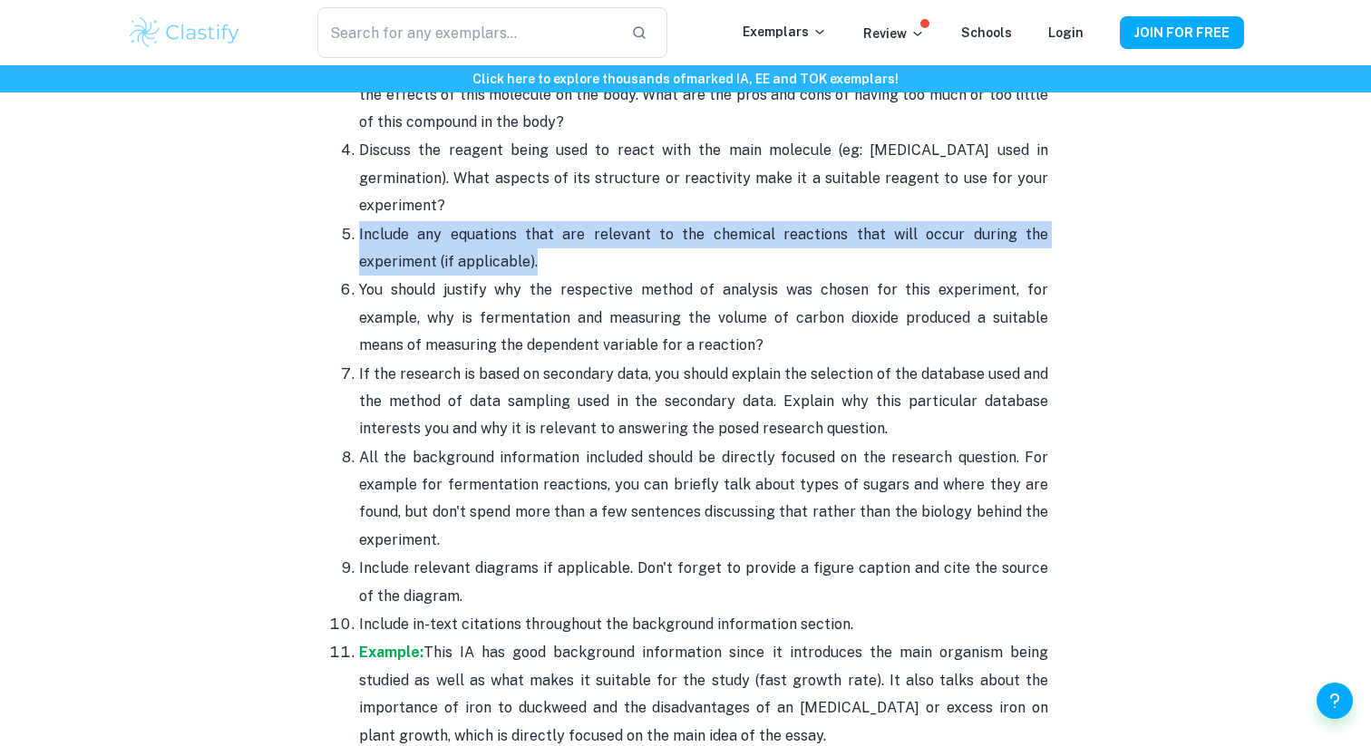
click at [730, 236] on span "Include any equations that are relevant to the chemical reactions that will occ…" at bounding box center [703, 248] width 689 height 44
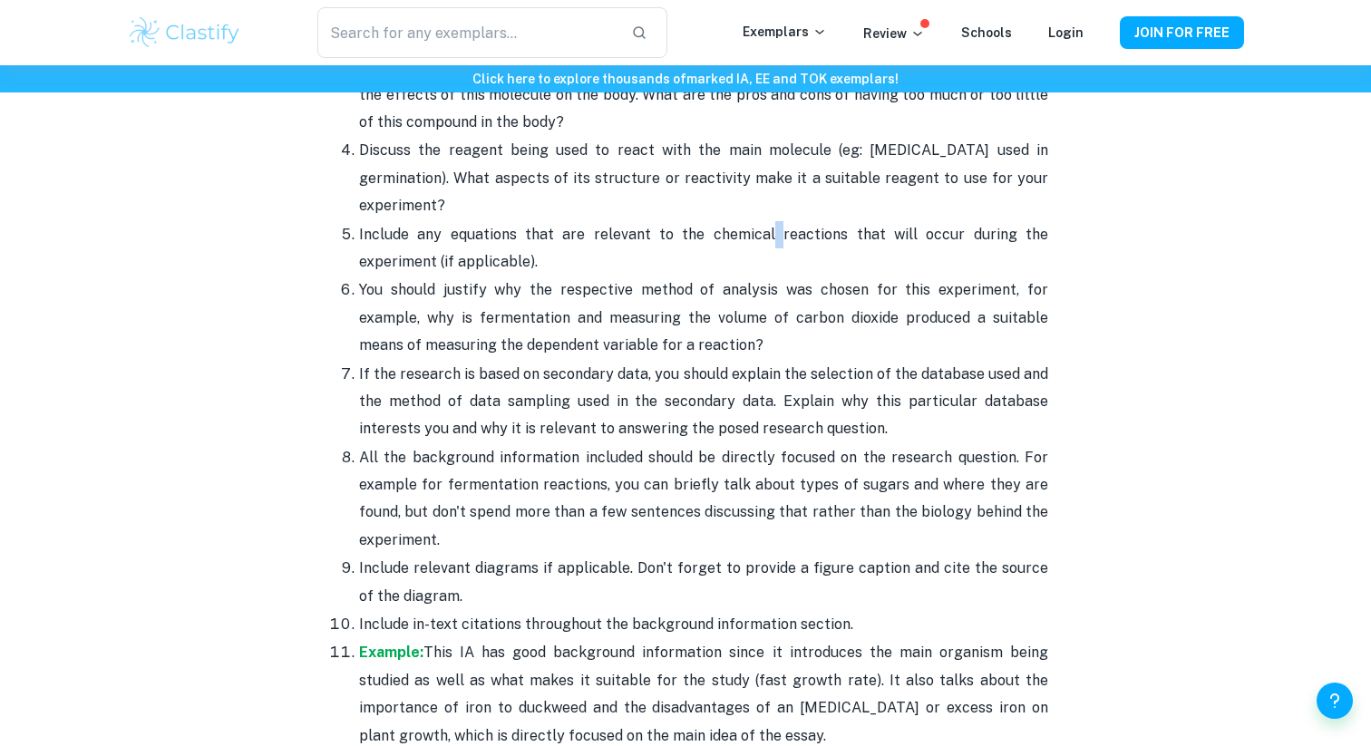
click at [730, 236] on span "Include any equations that are relevant to the chemical reactions that will occ…" at bounding box center [703, 248] width 689 height 44
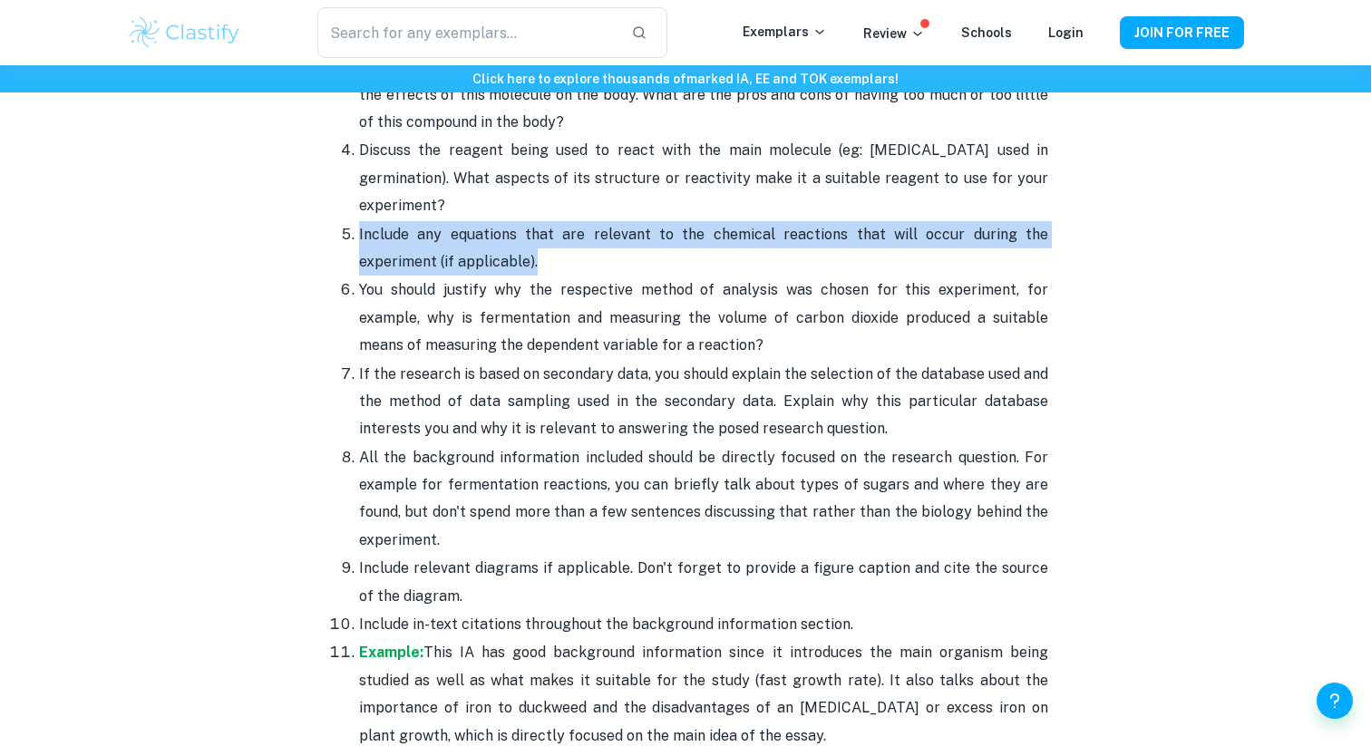
click at [730, 236] on span "Include any equations that are relevant to the chemical reactions that will occ…" at bounding box center [703, 248] width 689 height 44
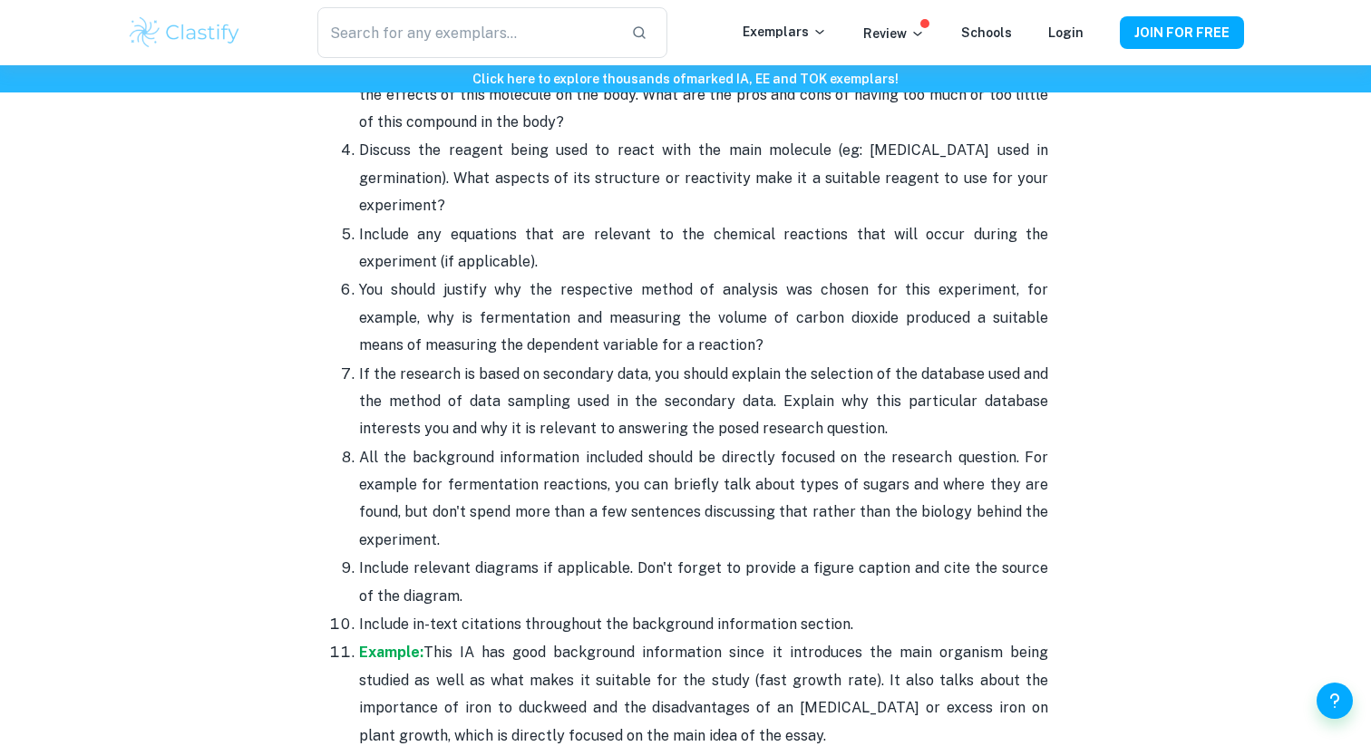
click at [702, 285] on span "You should justify why the respective method of analysis was chosen for this ex…" at bounding box center [703, 317] width 689 height 73
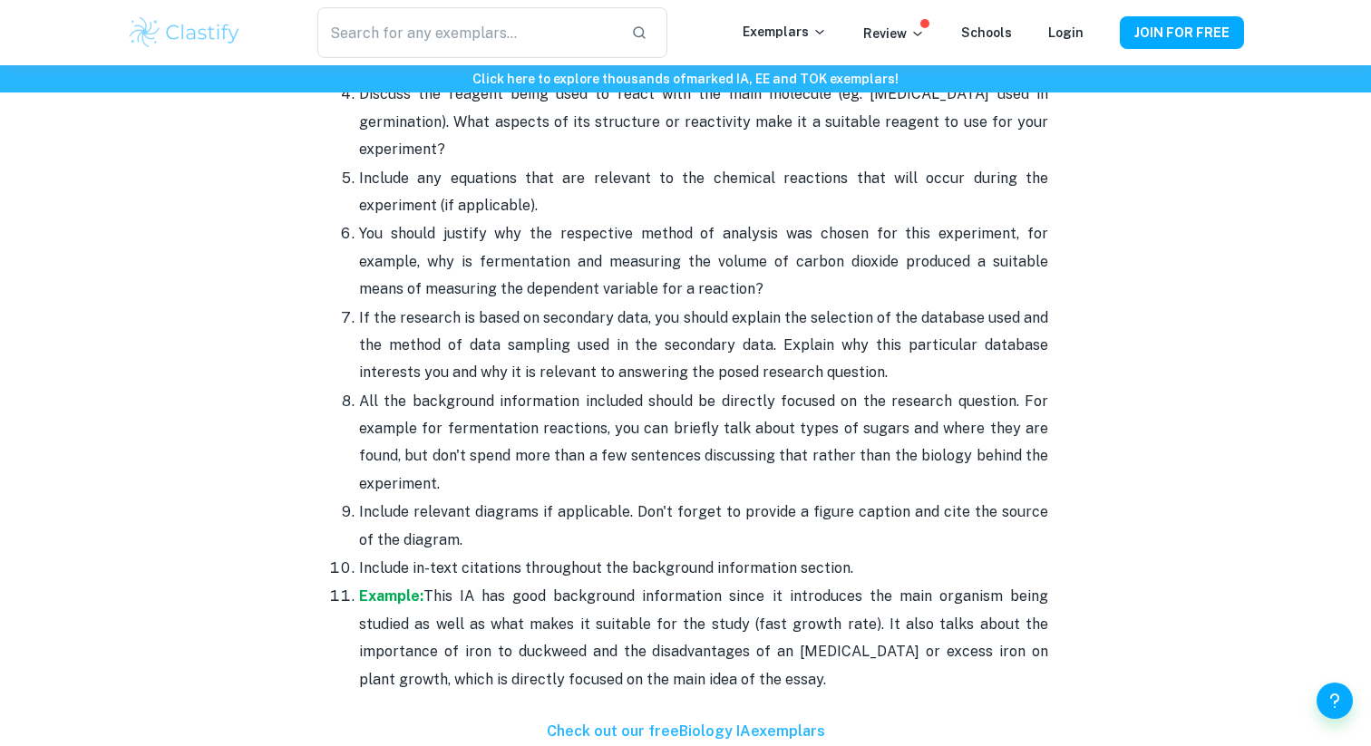
scroll to position [2249, 0]
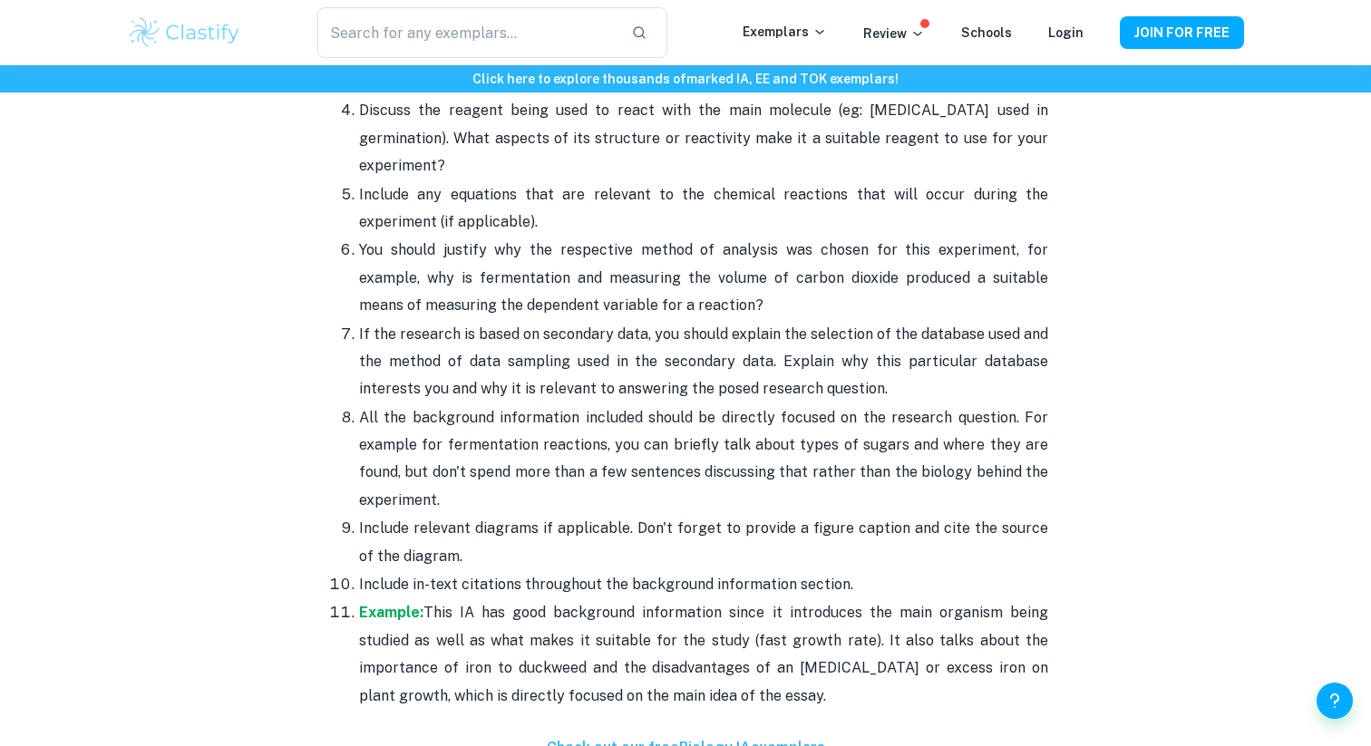
click at [759, 364] on span "If the research is based on secondary data, you should explain the selection of…" at bounding box center [703, 362] width 689 height 73
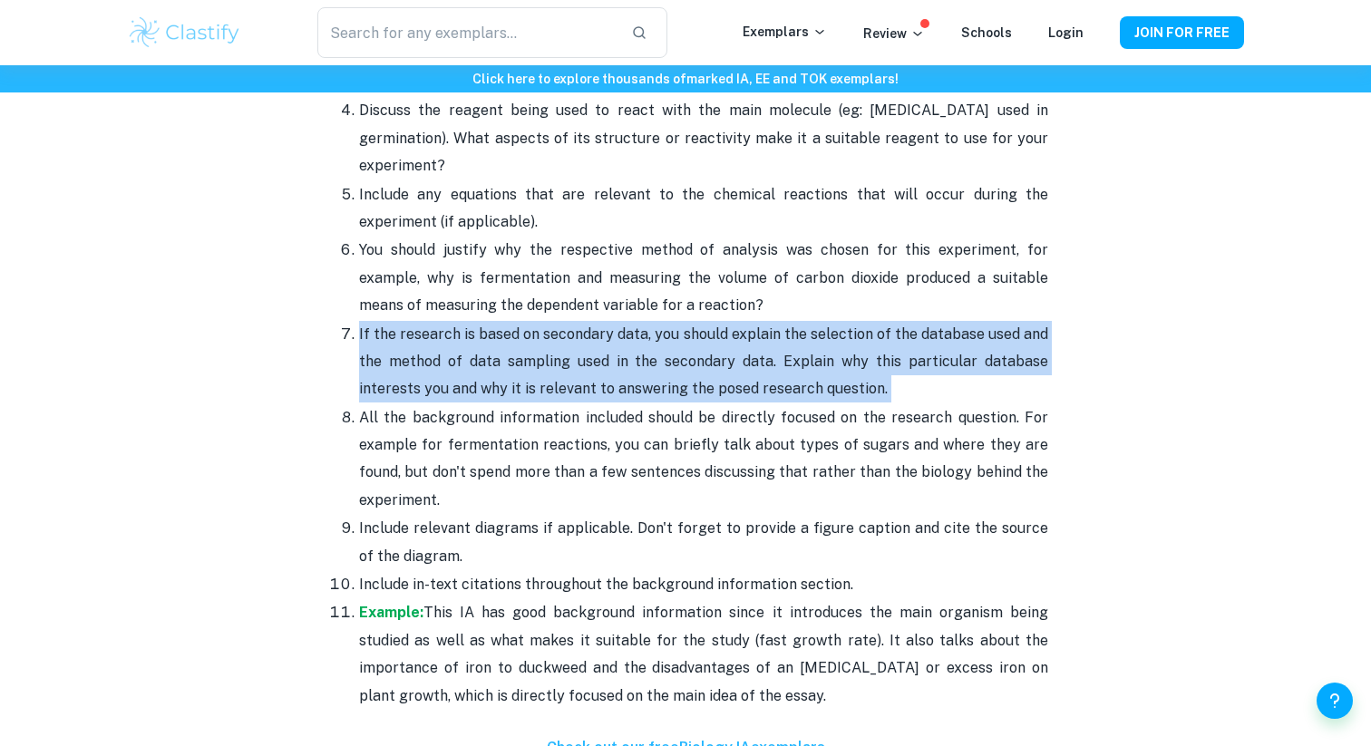
click at [759, 364] on span "If the research is based on secondary data, you should explain the selection of…" at bounding box center [703, 362] width 689 height 73
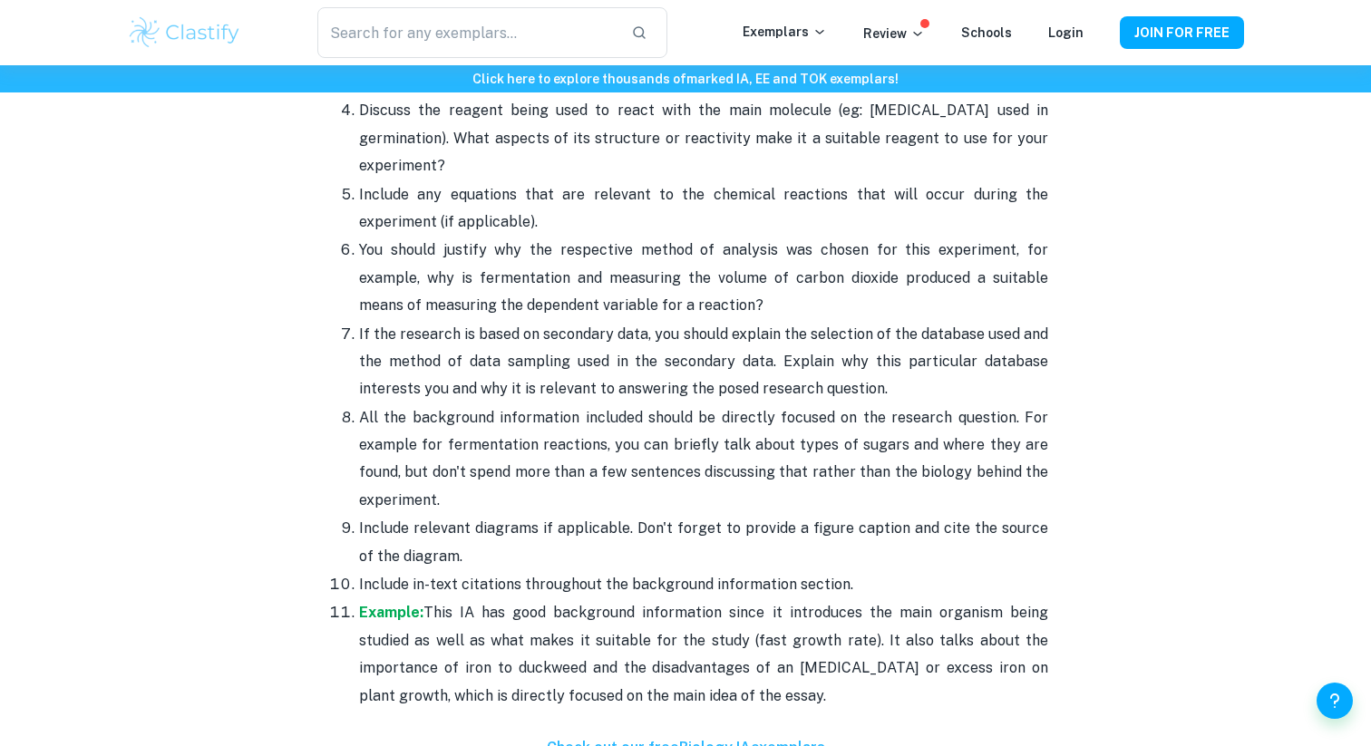
click at [759, 364] on span "If the research is based on secondary data, you should explain the selection of…" at bounding box center [703, 362] width 689 height 73
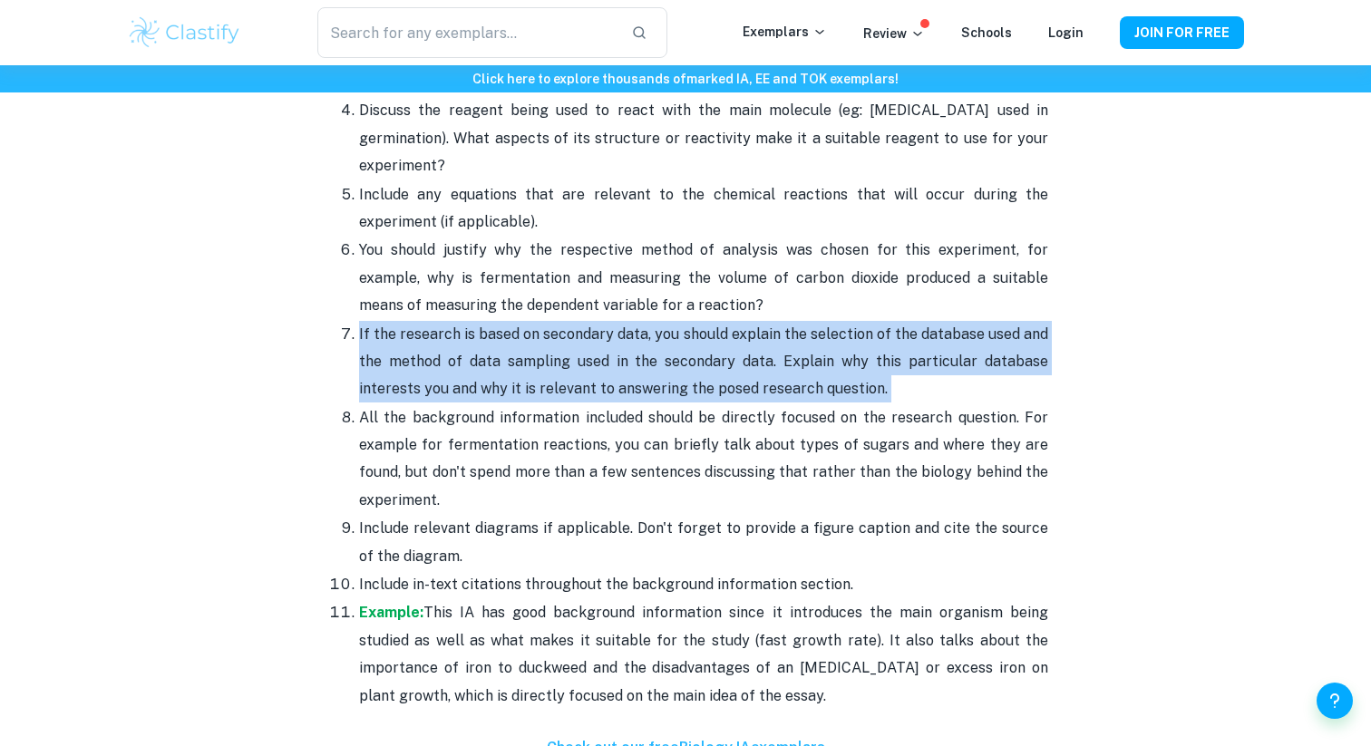
click at [759, 364] on span "If the research is based on secondary data, you should explain the selection of…" at bounding box center [703, 362] width 689 height 73
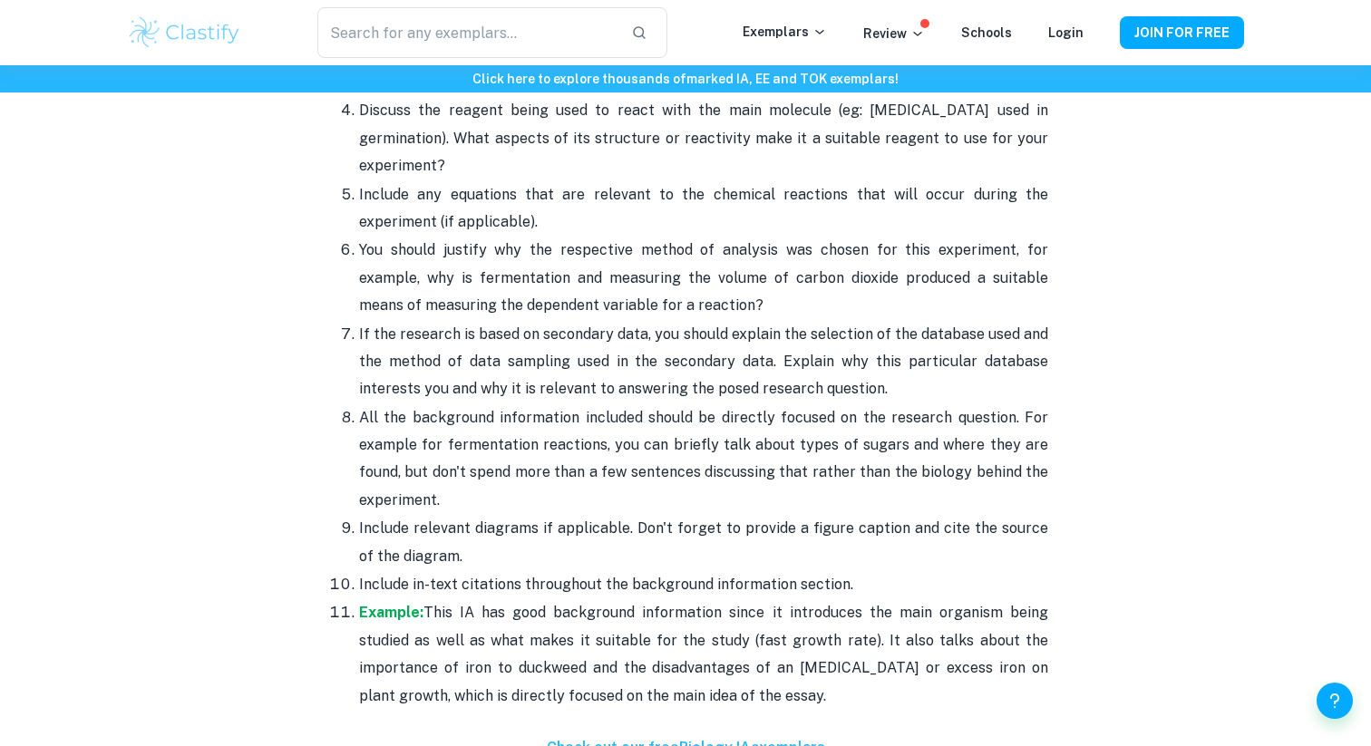
click at [759, 364] on span "If the research is based on secondary data, you should explain the selection of…" at bounding box center [703, 362] width 689 height 73
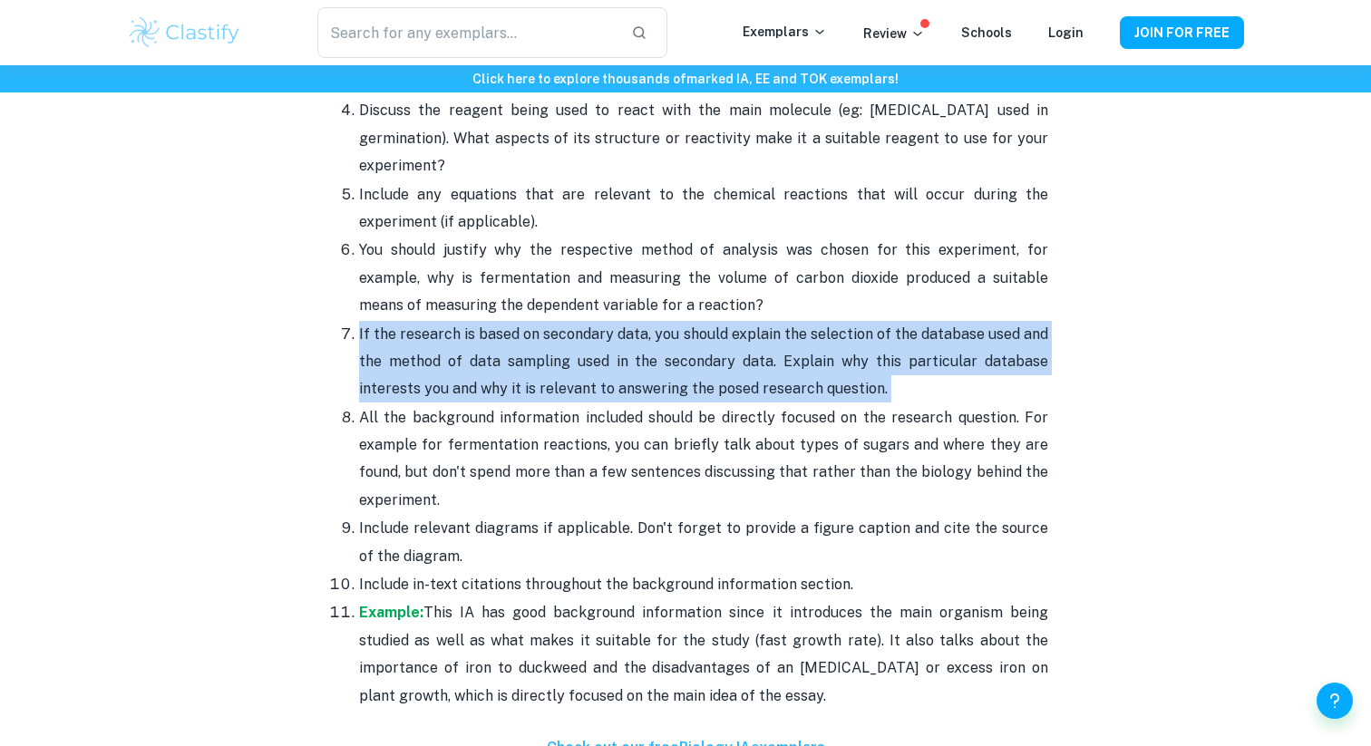
click at [759, 364] on span "If the research is based on secondary data, you should explain the selection of…" at bounding box center [703, 362] width 689 height 73
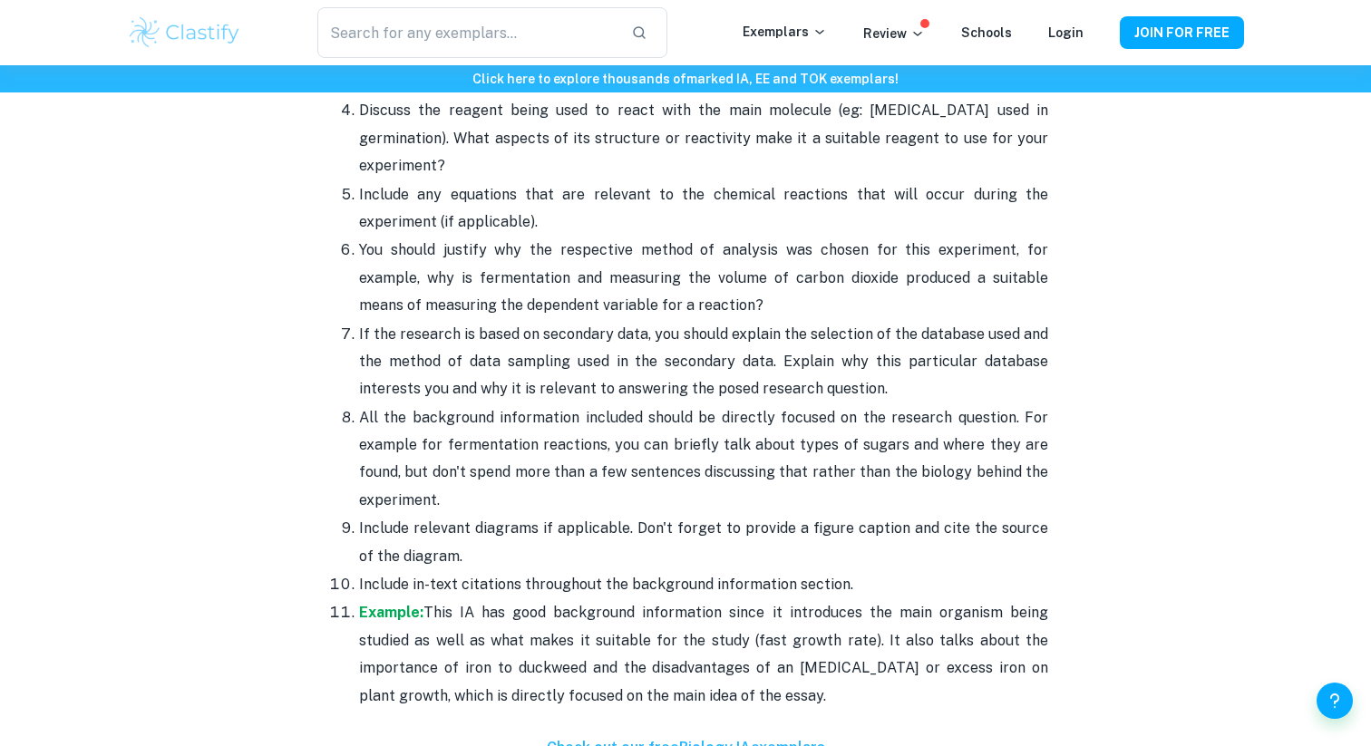
click at [759, 361] on span "If the research is based on secondary data, you should explain the selection of…" at bounding box center [703, 362] width 689 height 73
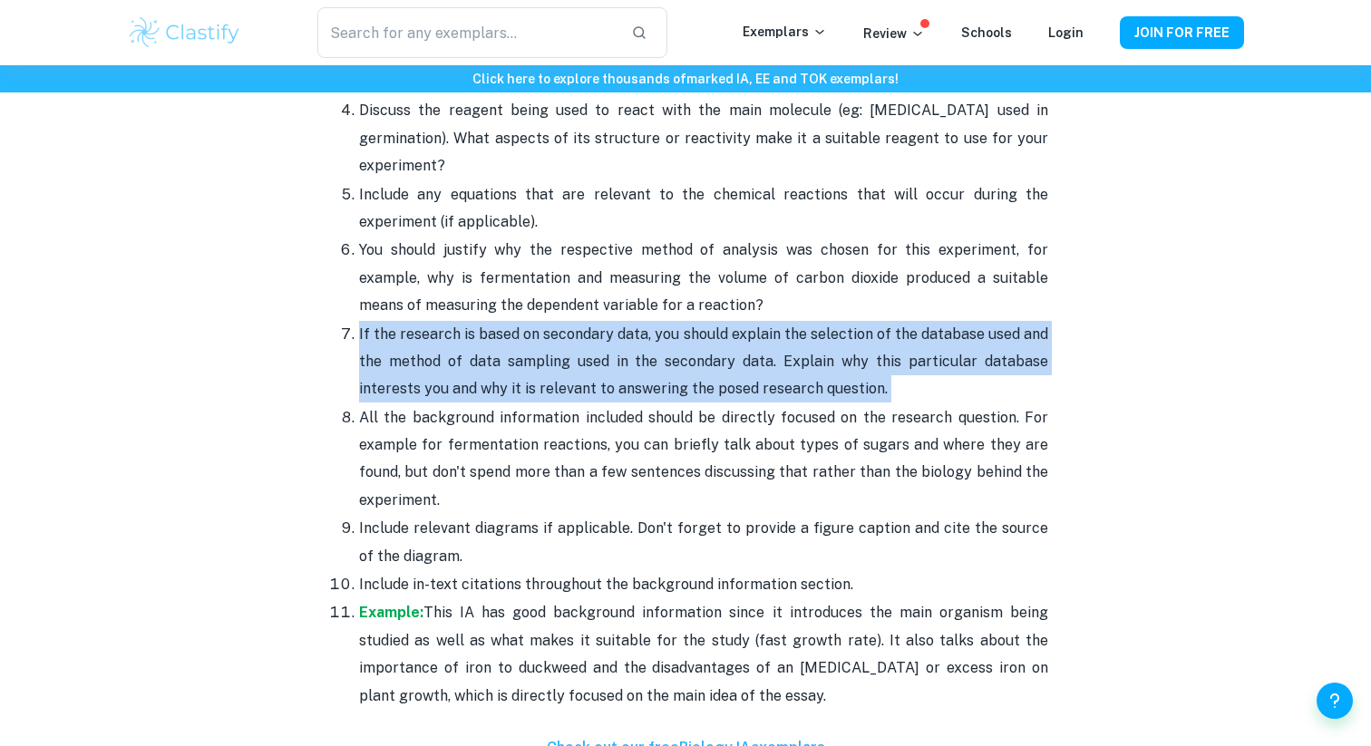
click at [759, 361] on span "If the research is based on secondary data, you should explain the selection of…" at bounding box center [703, 362] width 689 height 73
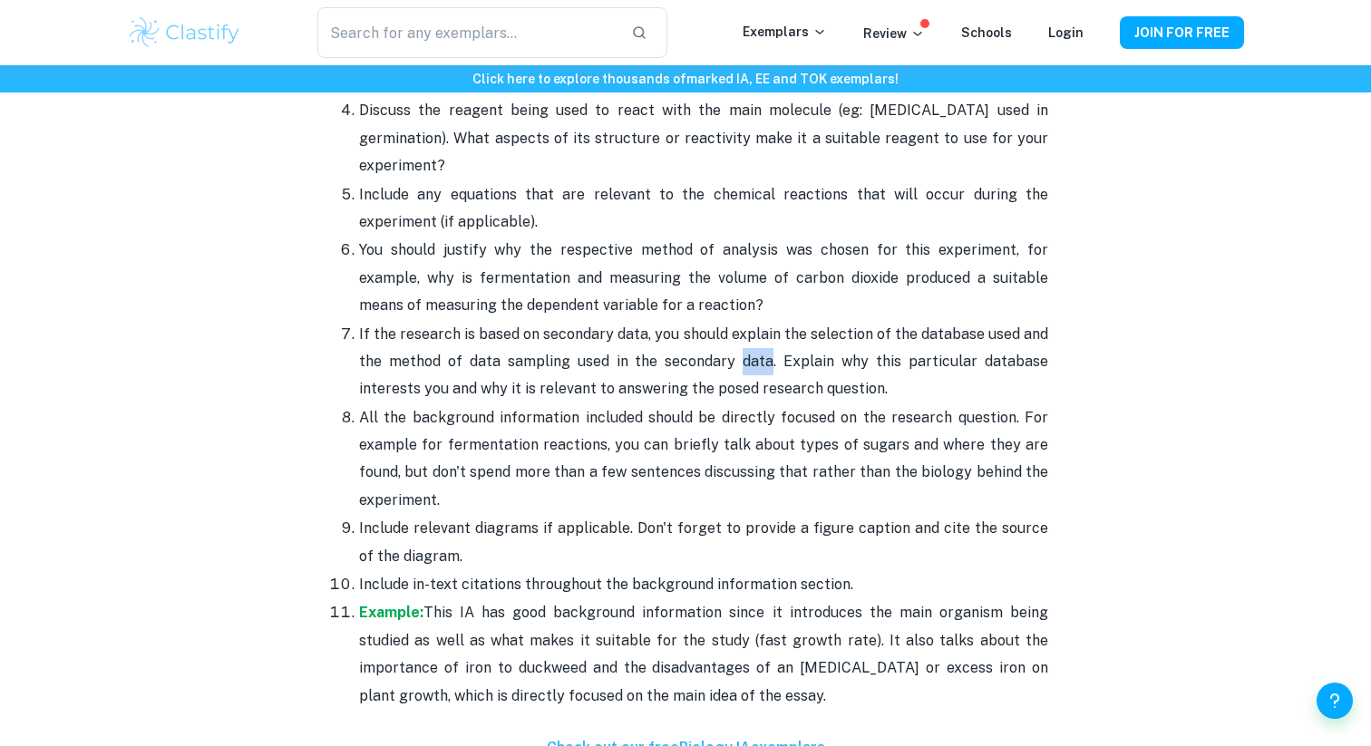
click at [759, 361] on span "If the research is based on secondary data, you should explain the selection of…" at bounding box center [703, 362] width 689 height 73
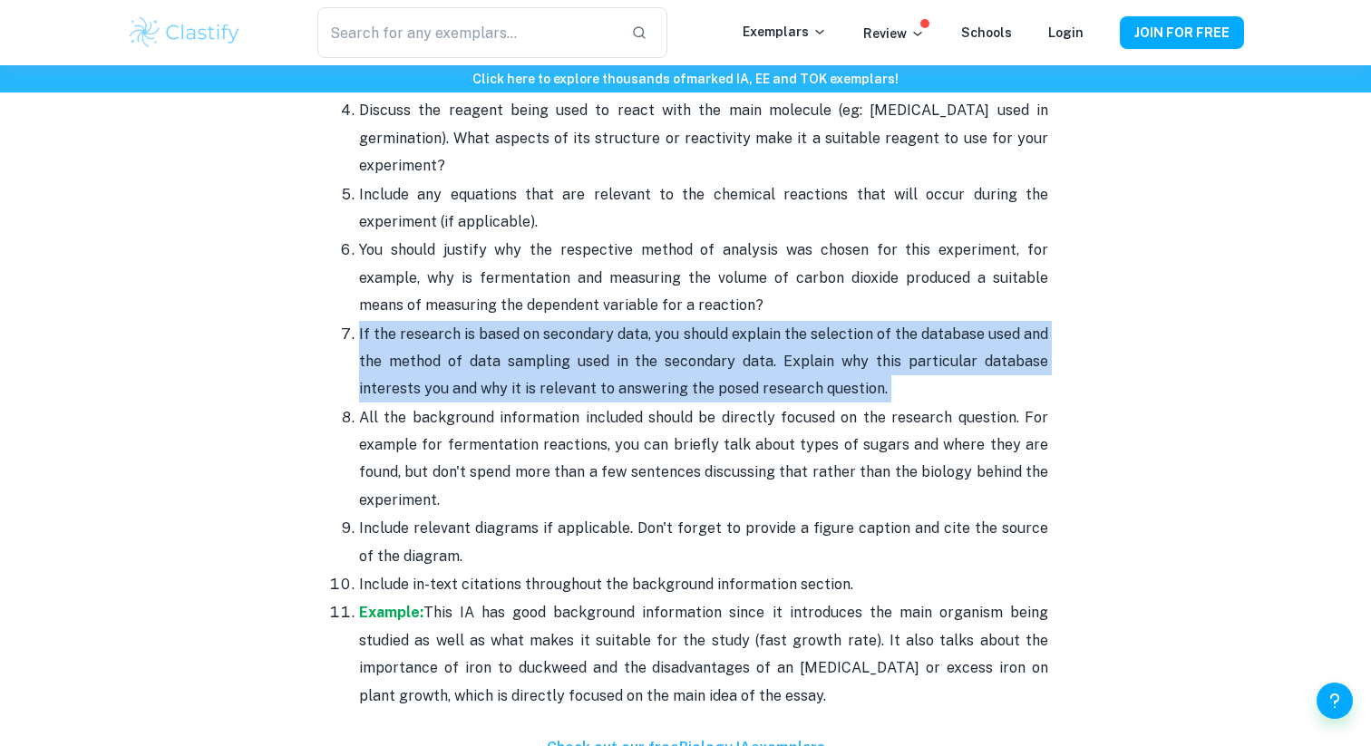
click at [759, 361] on span "If the research is based on secondary data, you should explain the selection of…" at bounding box center [703, 362] width 689 height 73
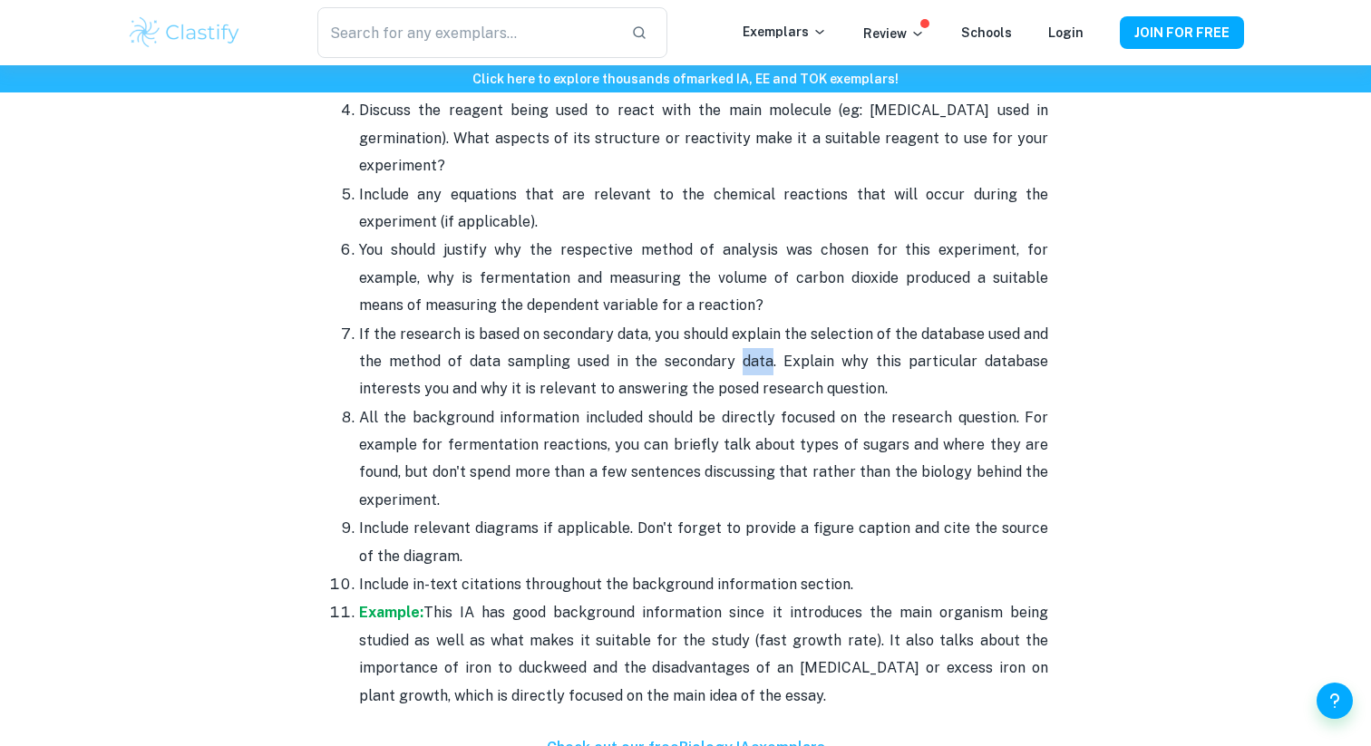
click at [759, 361] on span "If the research is based on secondary data, you should explain the selection of…" at bounding box center [703, 362] width 689 height 73
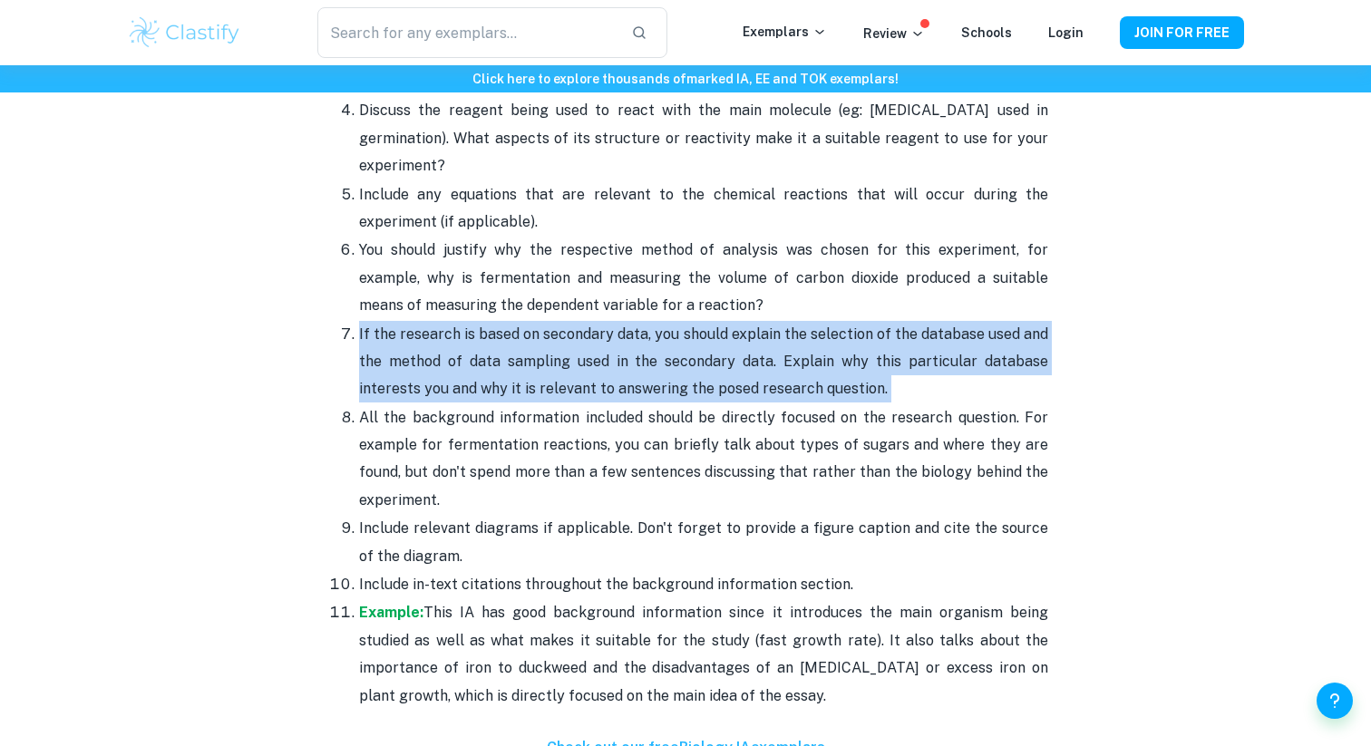
click at [759, 361] on span "If the research is based on secondary data, you should explain the selection of…" at bounding box center [703, 362] width 689 height 73
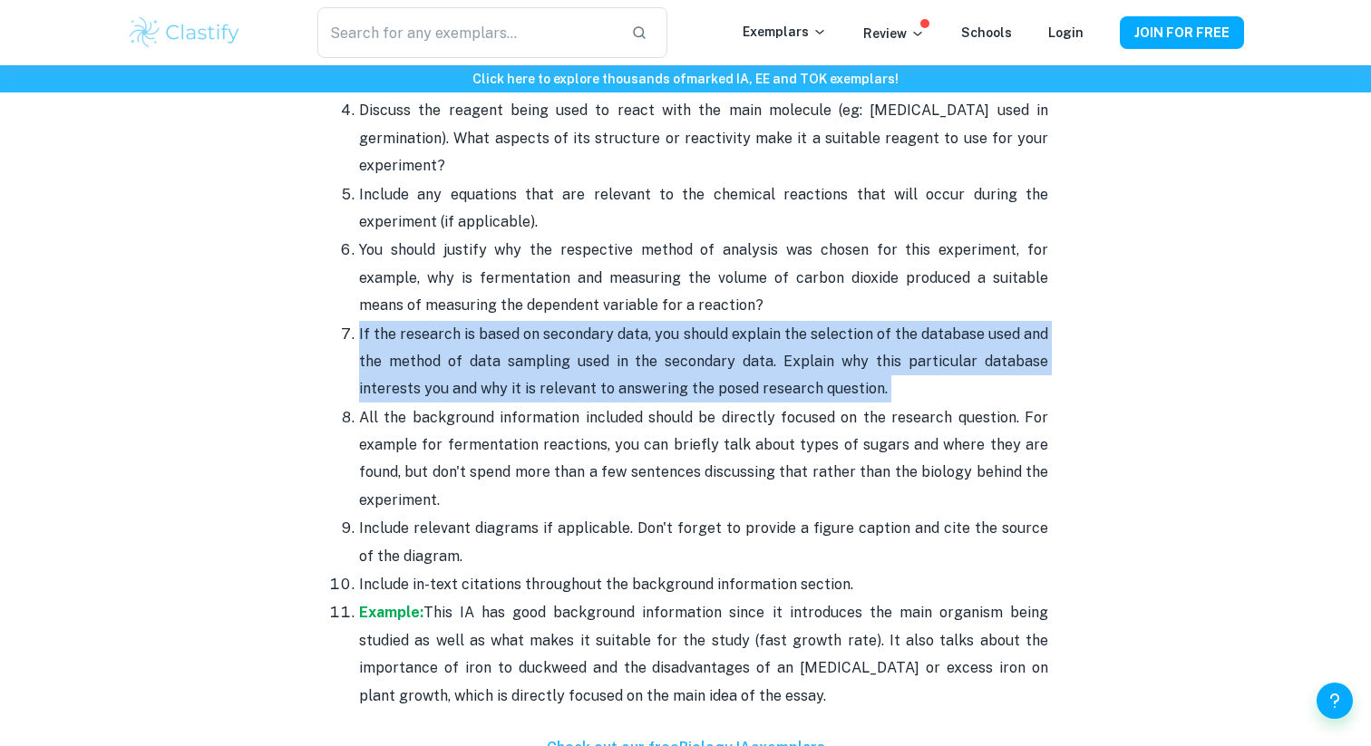
click at [766, 369] on span "If the research is based on secondary data, you should explain the selection of…" at bounding box center [703, 362] width 689 height 73
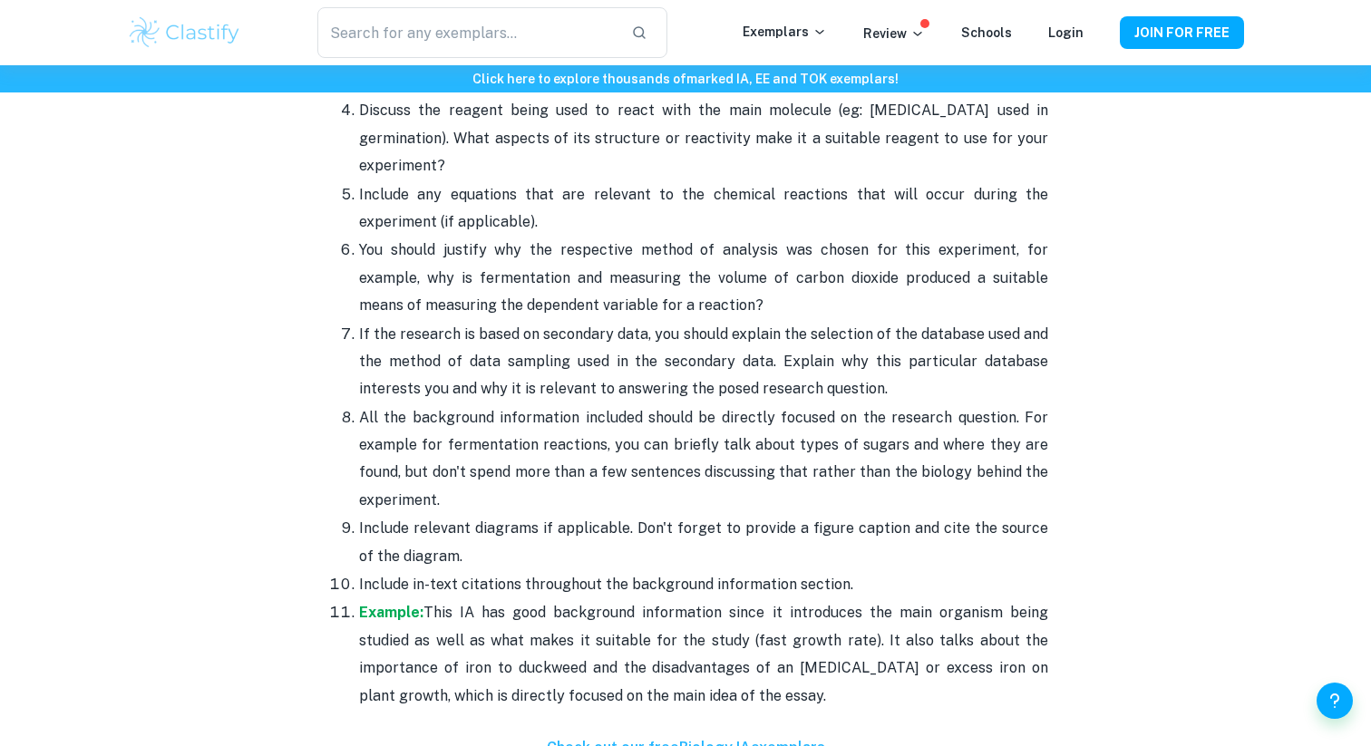
click at [765, 365] on span "If the research is based on secondary data, you should explain the selection of…" at bounding box center [703, 362] width 689 height 73
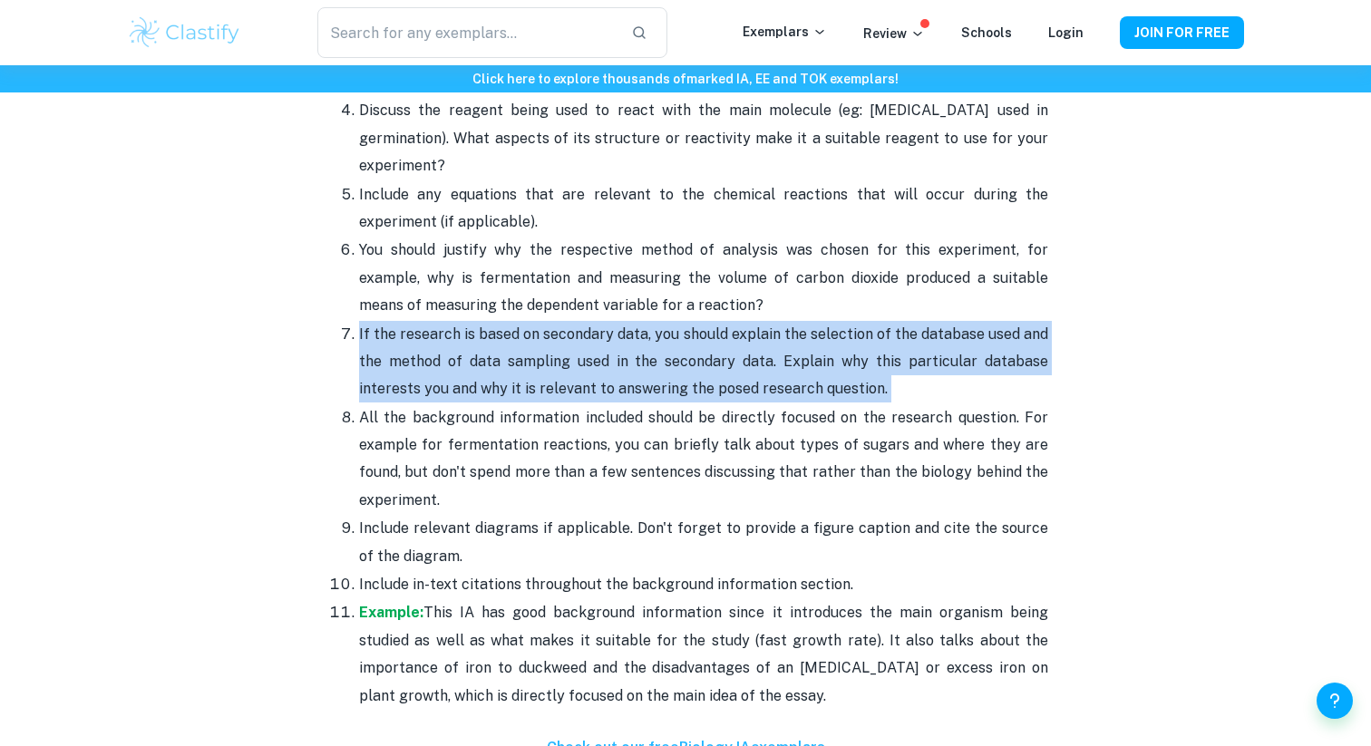
click at [765, 365] on span "If the research is based on secondary data, you should explain the selection of…" at bounding box center [703, 362] width 689 height 73
click at [757, 368] on span "If the research is based on secondary data, you should explain the selection of…" at bounding box center [703, 362] width 689 height 73
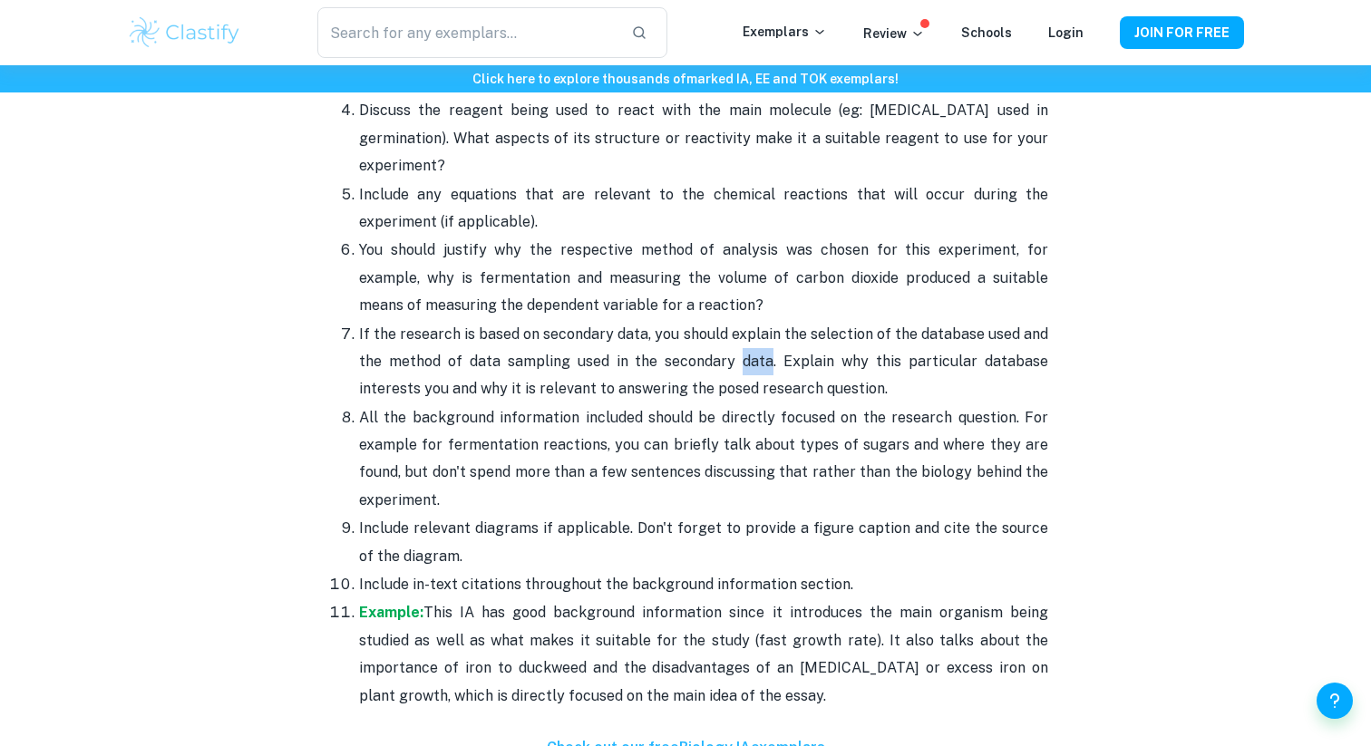
click at [757, 368] on span "If the research is based on secondary data, you should explain the selection of…" at bounding box center [703, 362] width 689 height 73
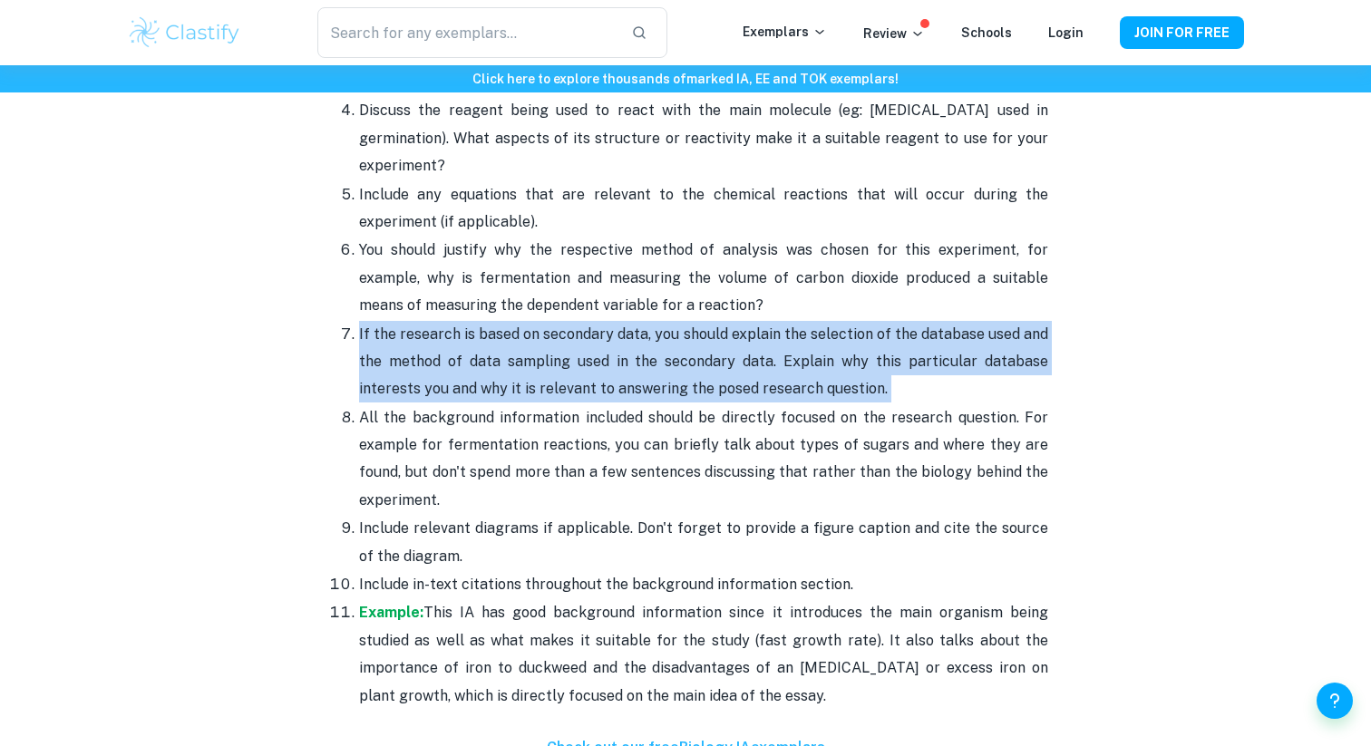
click at [757, 368] on span "If the research is based on secondary data, you should explain the selection of…" at bounding box center [703, 362] width 689 height 73
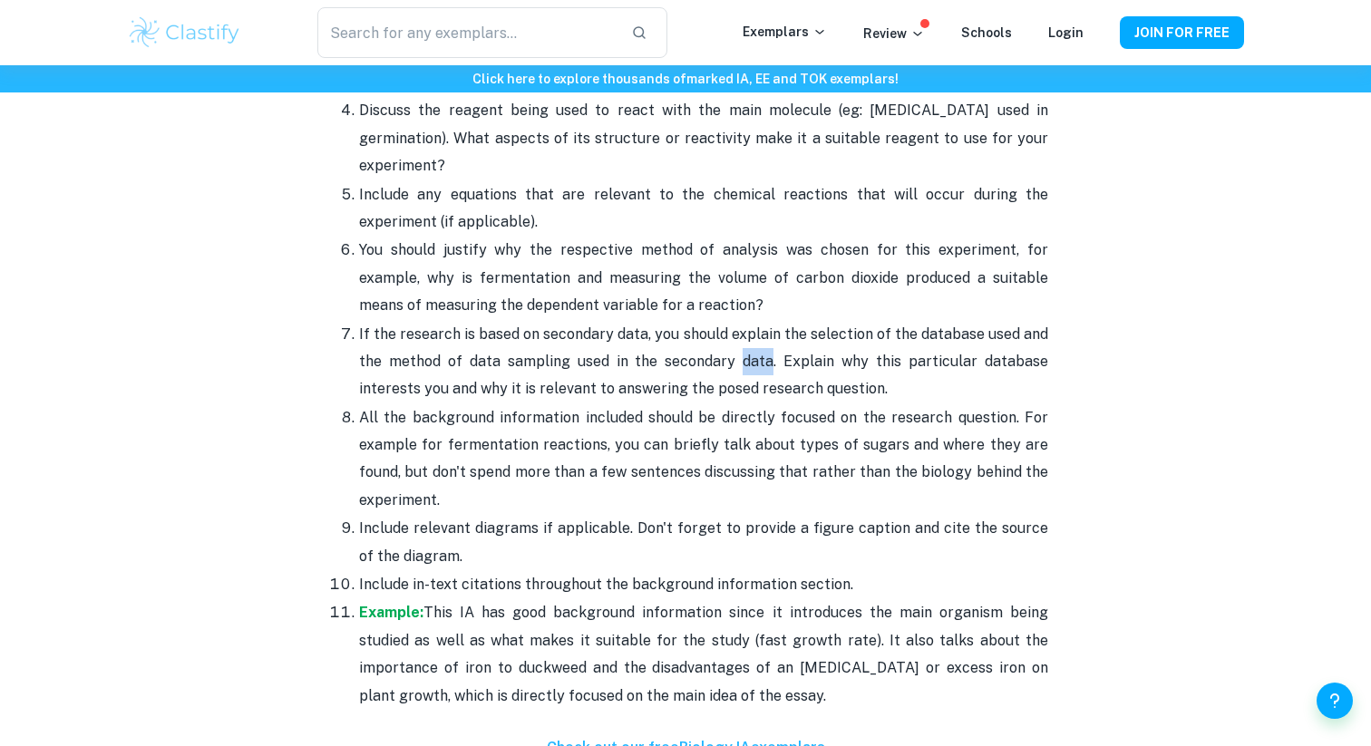
click at [757, 368] on span "If the research is based on secondary data, you should explain the selection of…" at bounding box center [703, 362] width 689 height 73
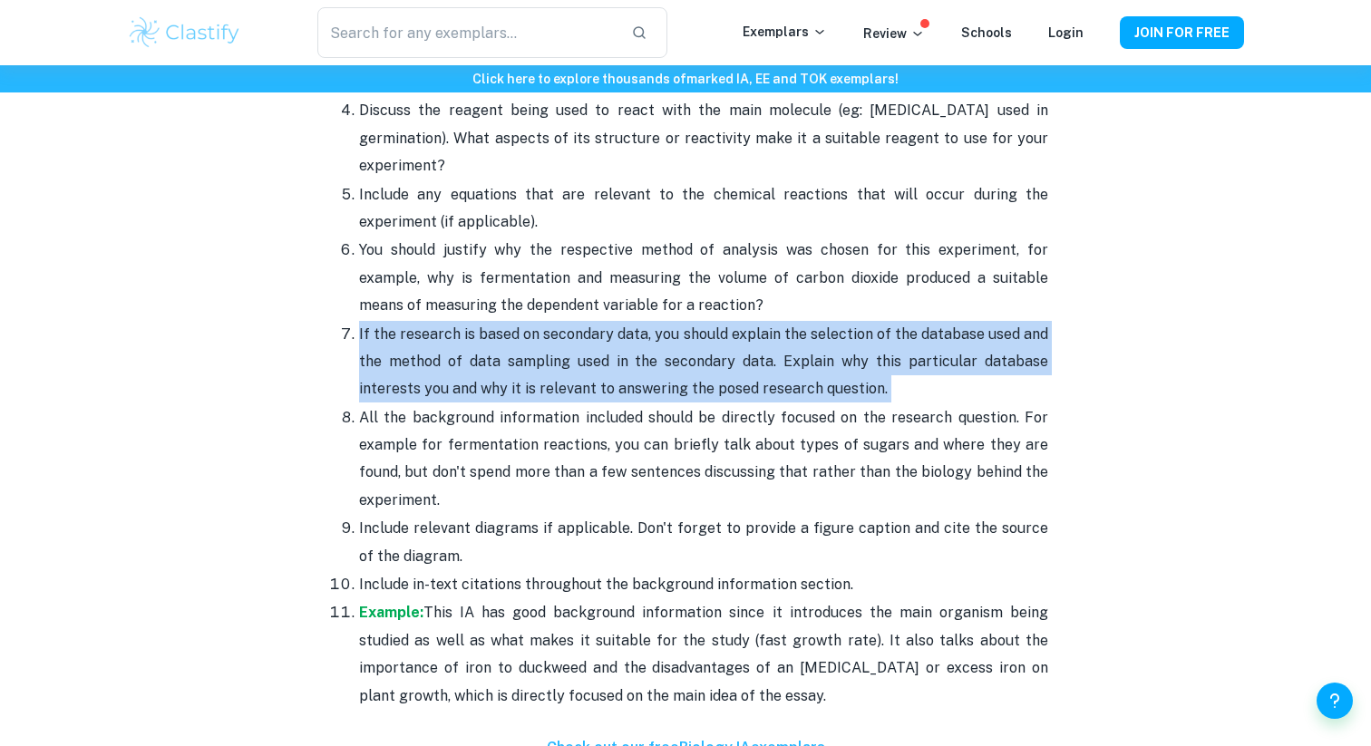
click at [757, 368] on span "If the research is based on secondary data, you should explain the selection of…" at bounding box center [703, 362] width 689 height 73
click at [757, 371] on p "If the research is based on secondary data, you should explain the selection of…" at bounding box center [703, 362] width 689 height 83
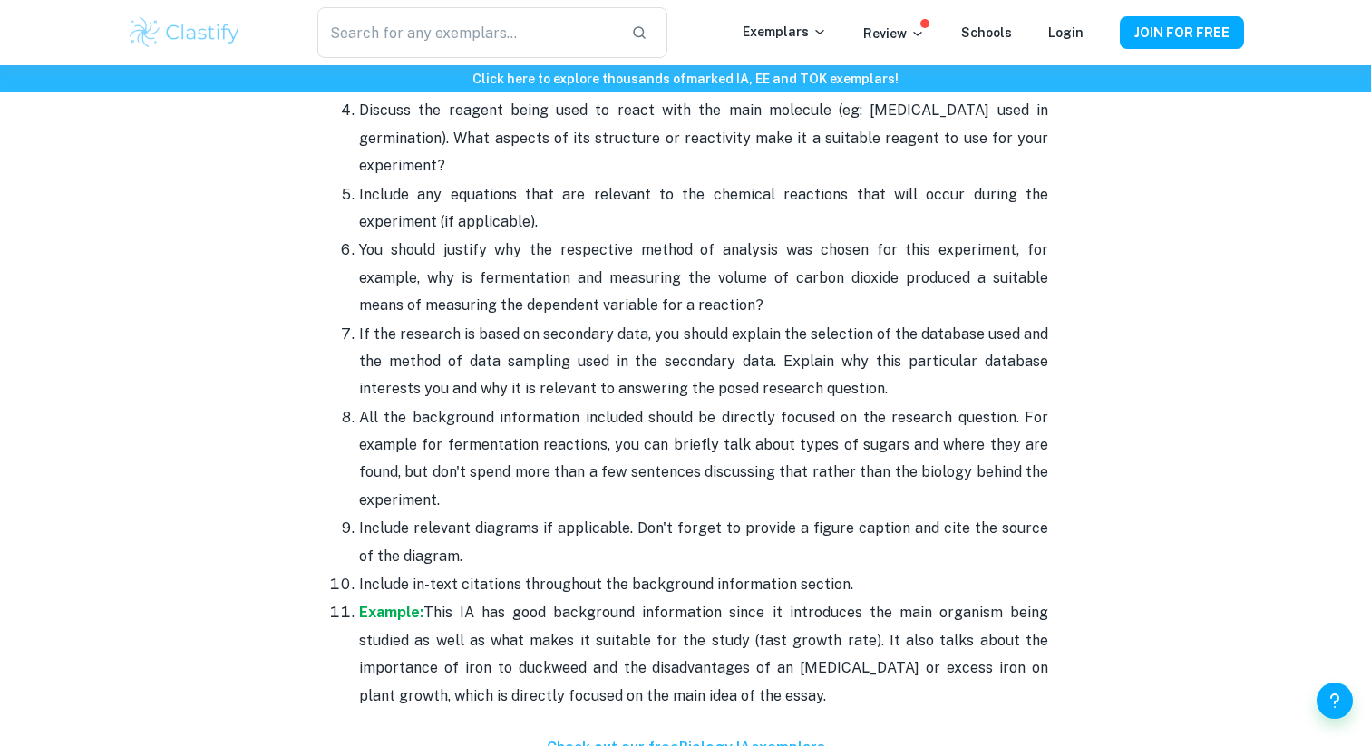
click at [762, 366] on span "If the research is based on secondary data, you should explain the selection of…" at bounding box center [703, 362] width 689 height 73
click at [762, 363] on span "If the research is based on secondary data, you should explain the selection of…" at bounding box center [703, 362] width 689 height 73
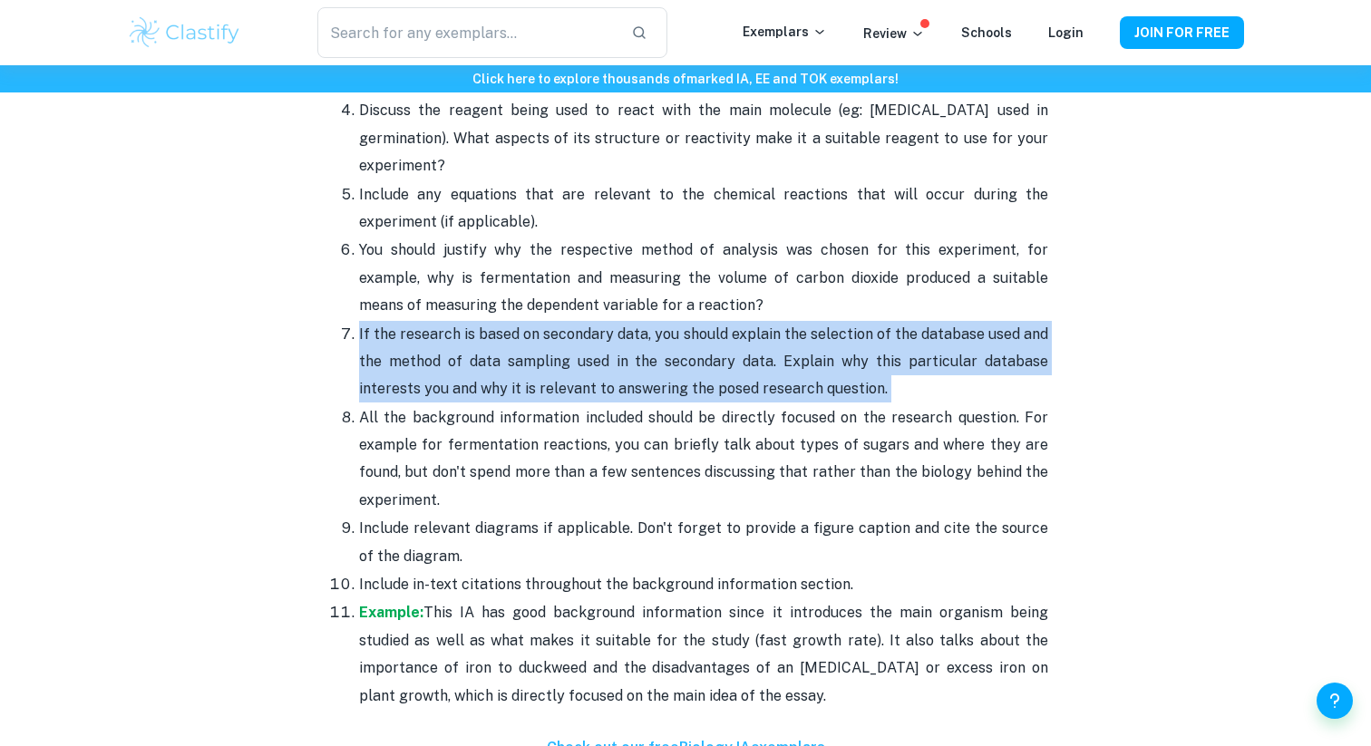
click at [762, 363] on span "If the research is based on secondary data, you should explain the selection of…" at bounding box center [703, 362] width 689 height 73
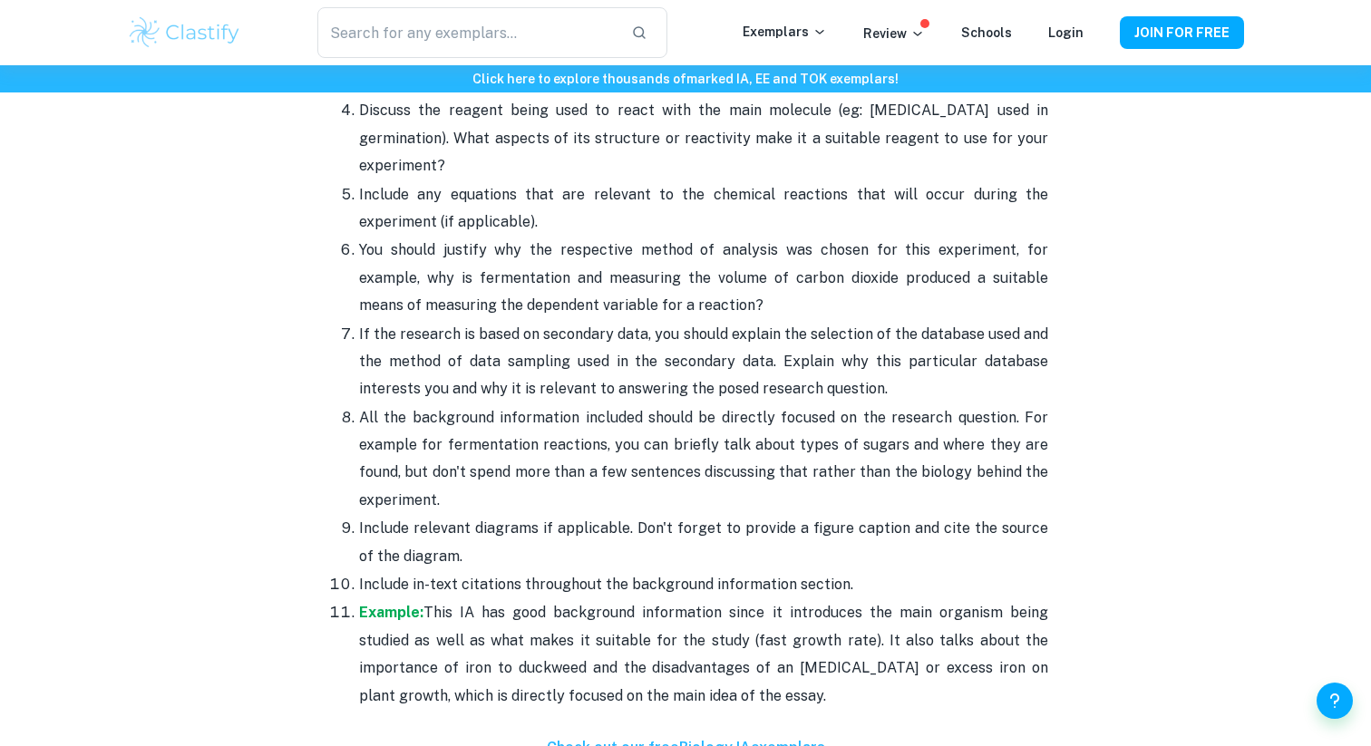
click at [760, 353] on span "If the research is based on secondary data, you should explain the selection of…" at bounding box center [703, 362] width 689 height 73
click at [760, 354] on span "If the research is based on secondary data, you should explain the selection of…" at bounding box center [703, 362] width 689 height 73
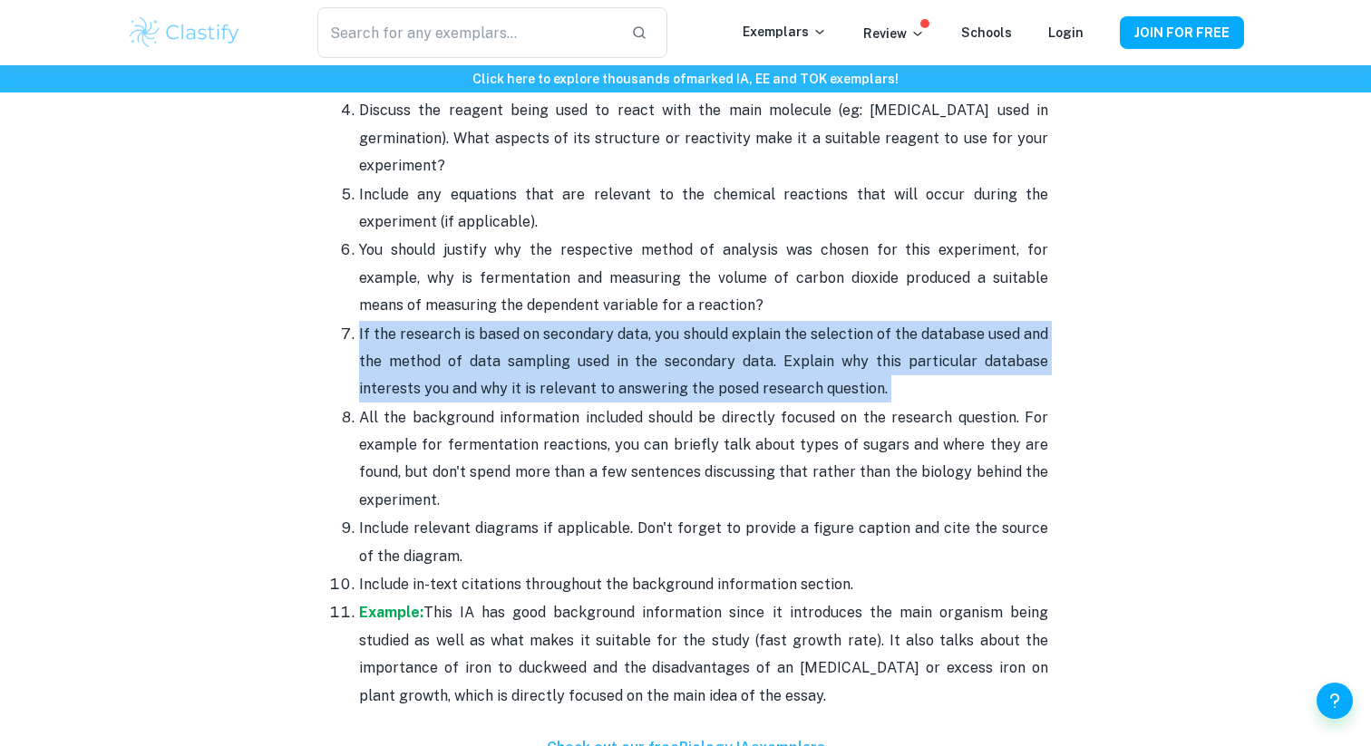
click at [760, 354] on span "If the research is based on secondary data, you should explain the selection of…" at bounding box center [703, 362] width 689 height 73
